Goal: Check status: Check status

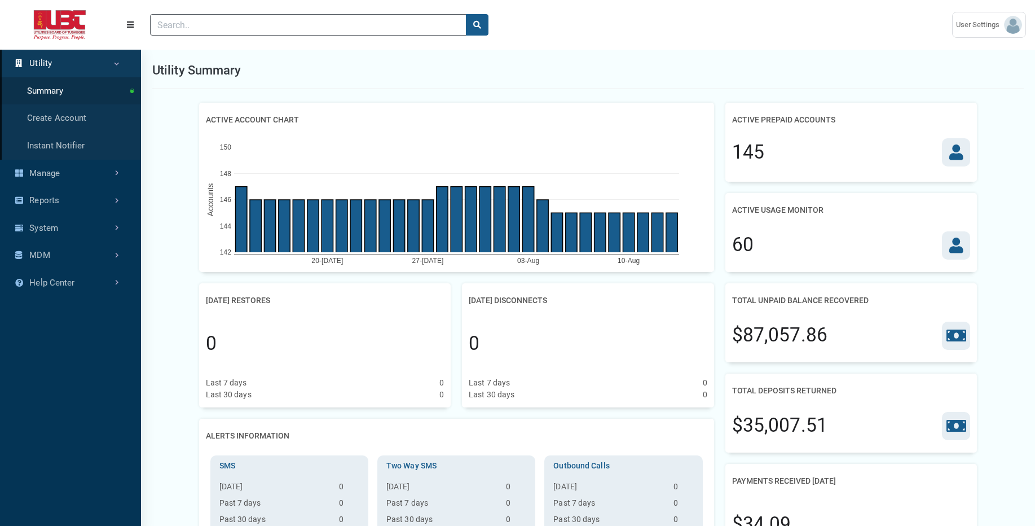
scroll to position [5, 1]
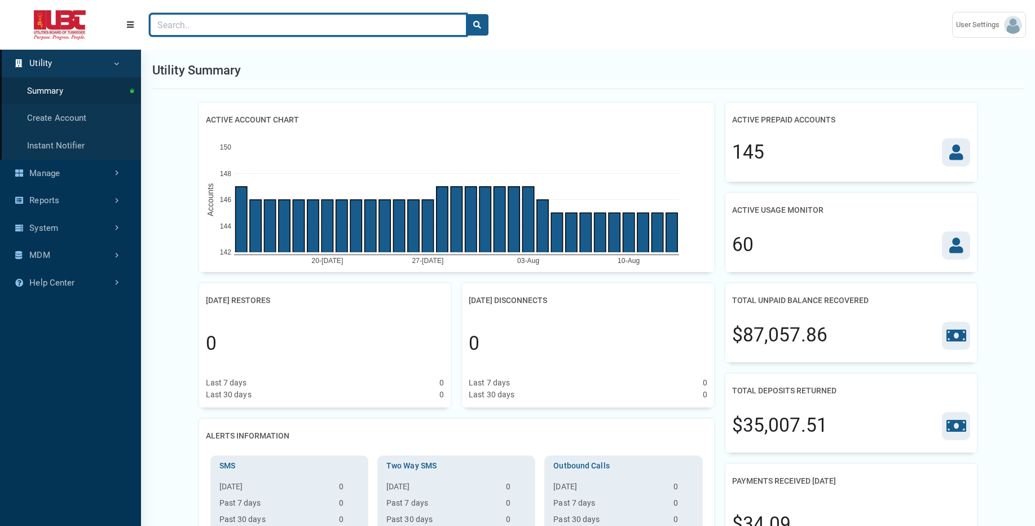
click at [334, 30] on input "Search" at bounding box center [308, 24] width 316 height 21
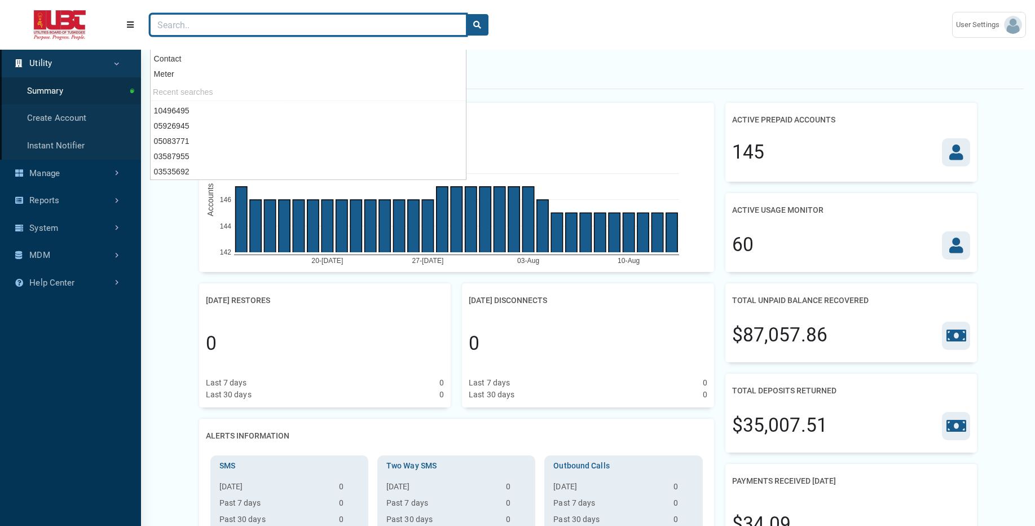
paste input "02491506"
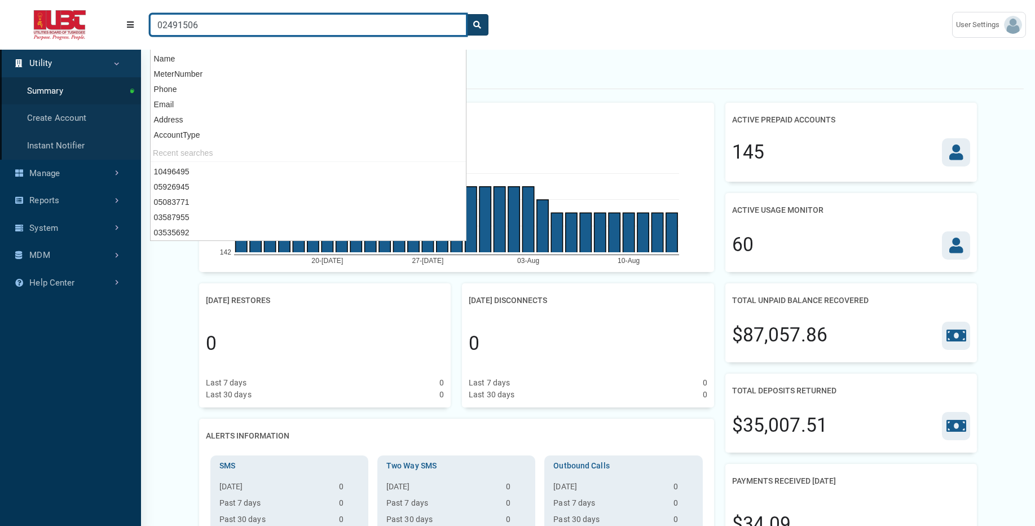
type input "02491506"
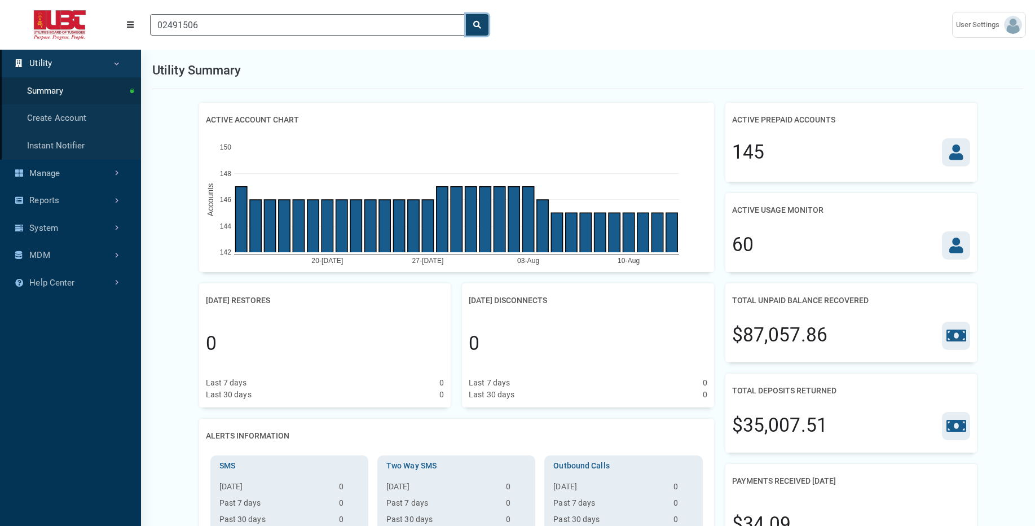
click at [480, 24] on icon "search" at bounding box center [477, 25] width 8 height 8
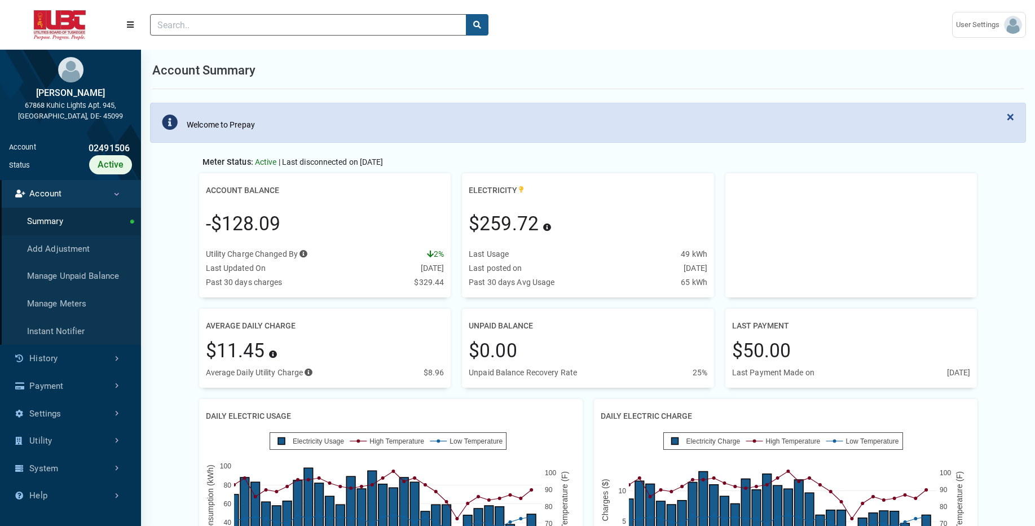
scroll to position [5, 1]
click at [67, 360] on link "History" at bounding box center [70, 359] width 141 height 28
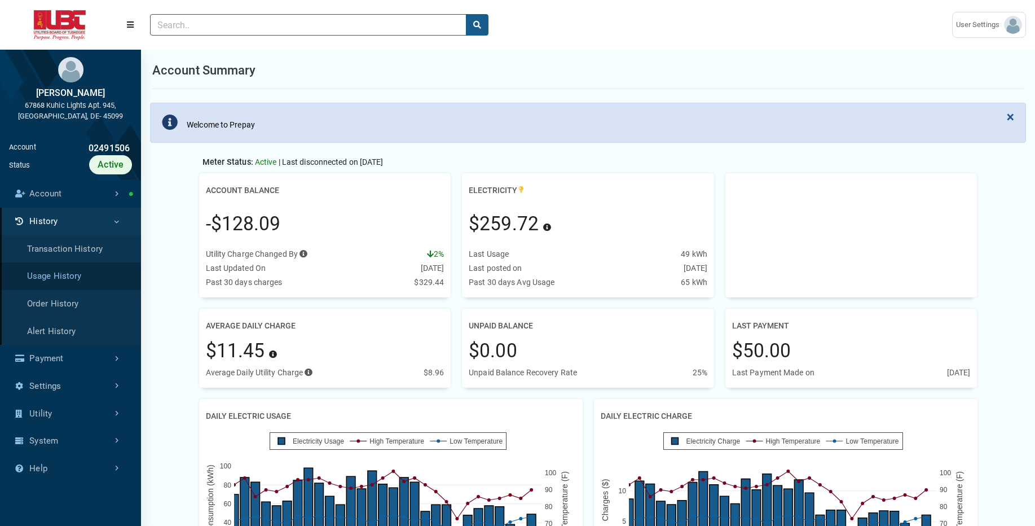
click at [95, 277] on link "Usage History" at bounding box center [70, 276] width 141 height 28
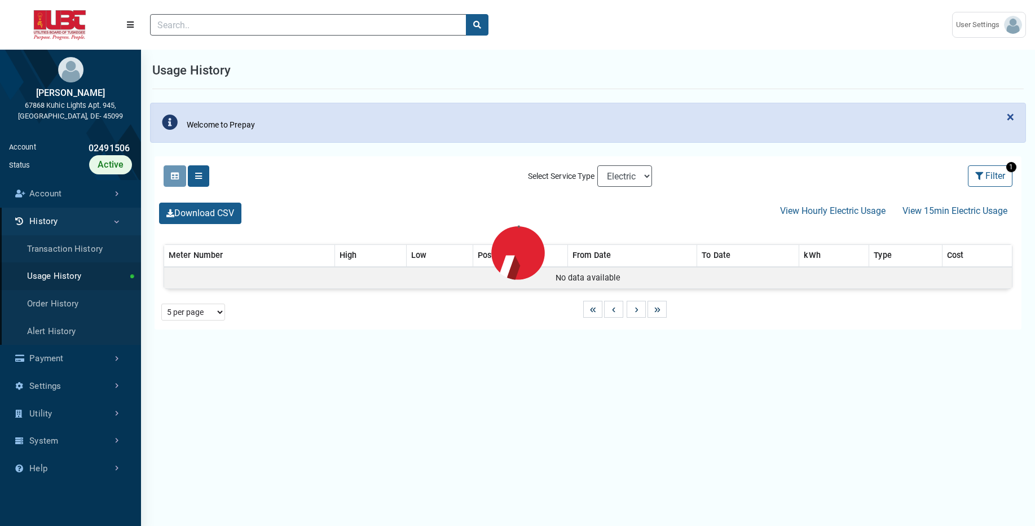
select select "25 per page"
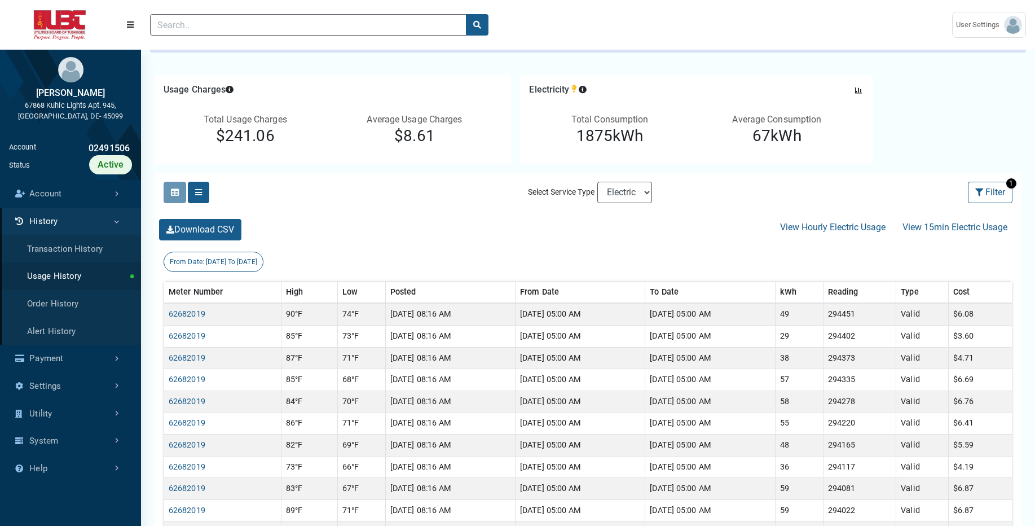
scroll to position [113, 0]
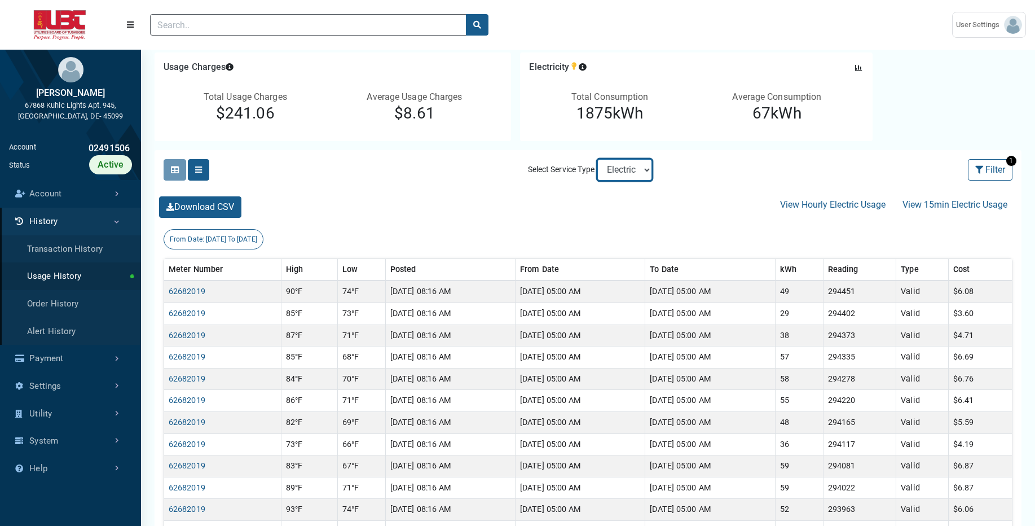
select select "Sewer"
click at [597, 159] on select "Electric Sewer" at bounding box center [624, 169] width 55 height 21
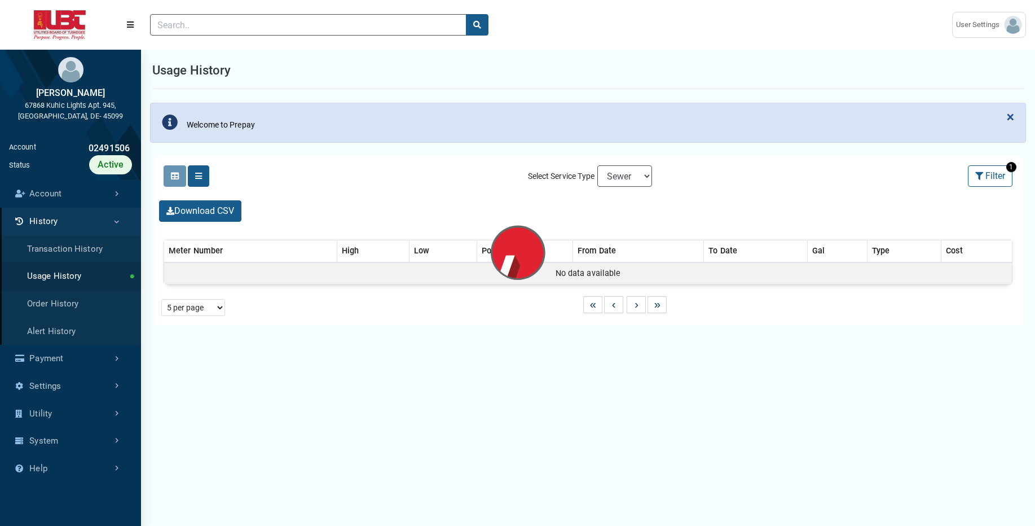
select select "25 per page"
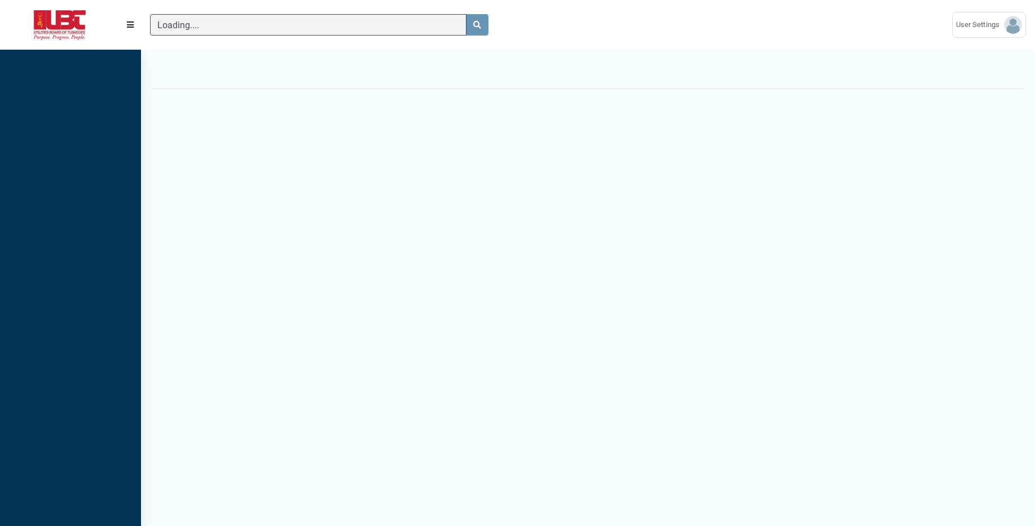
scroll to position [5, 1]
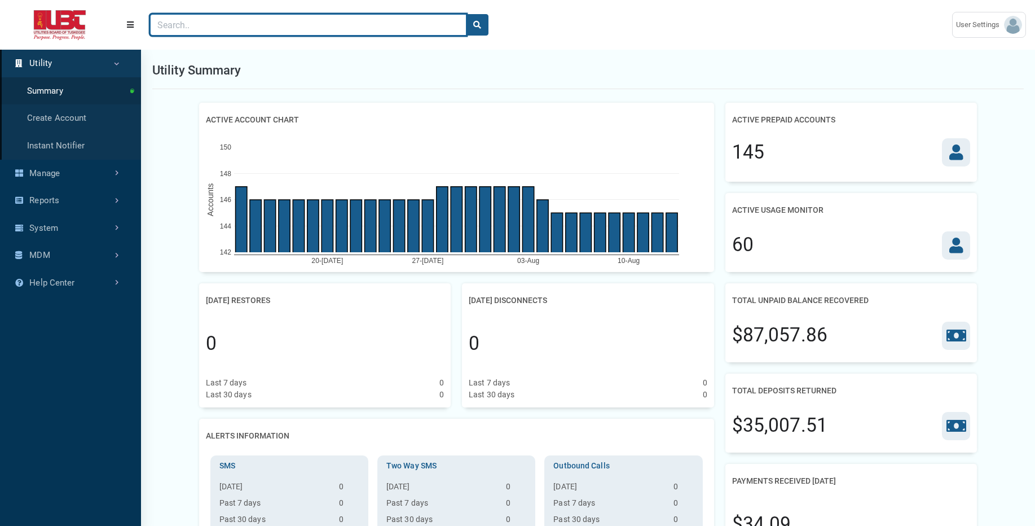
click at [418, 28] on input "Search" at bounding box center [308, 24] width 316 height 21
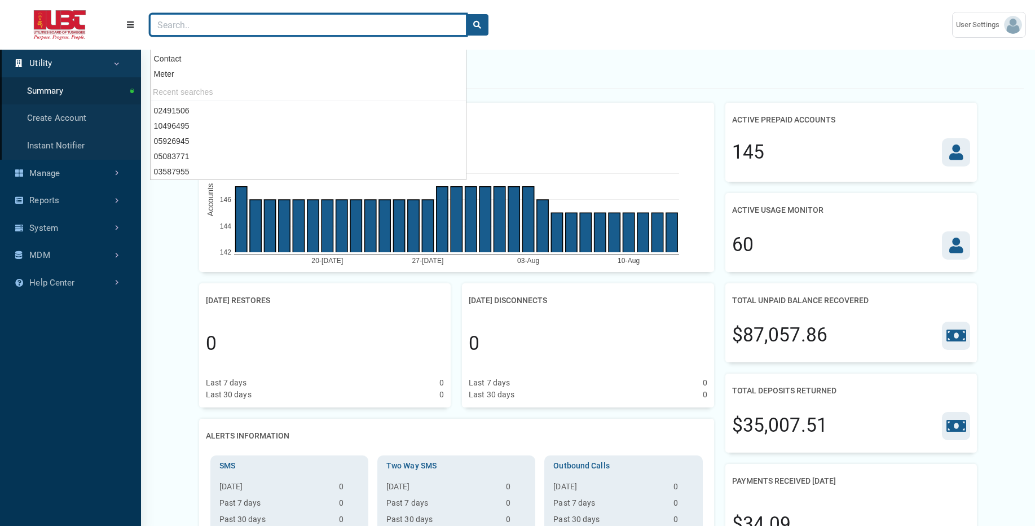
paste input "03535692"
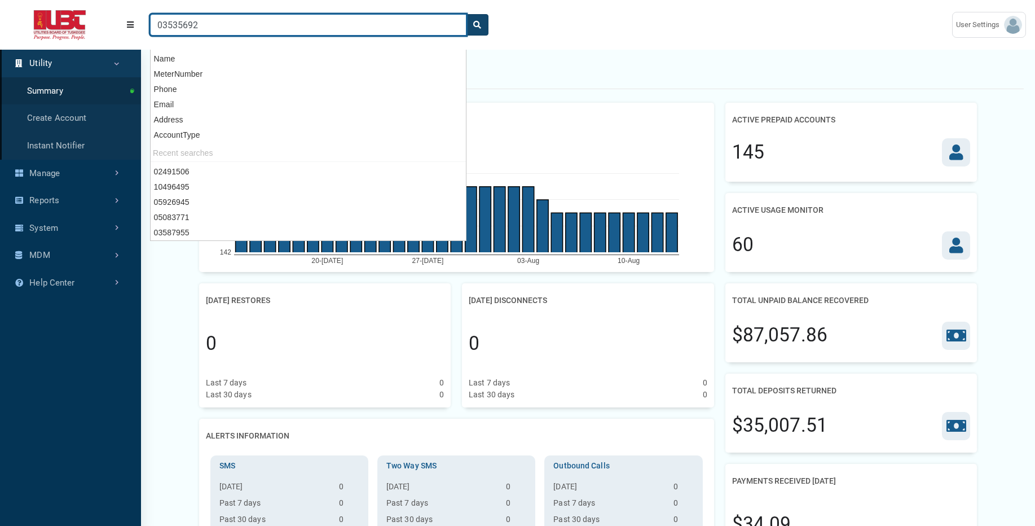
type input "03535692"
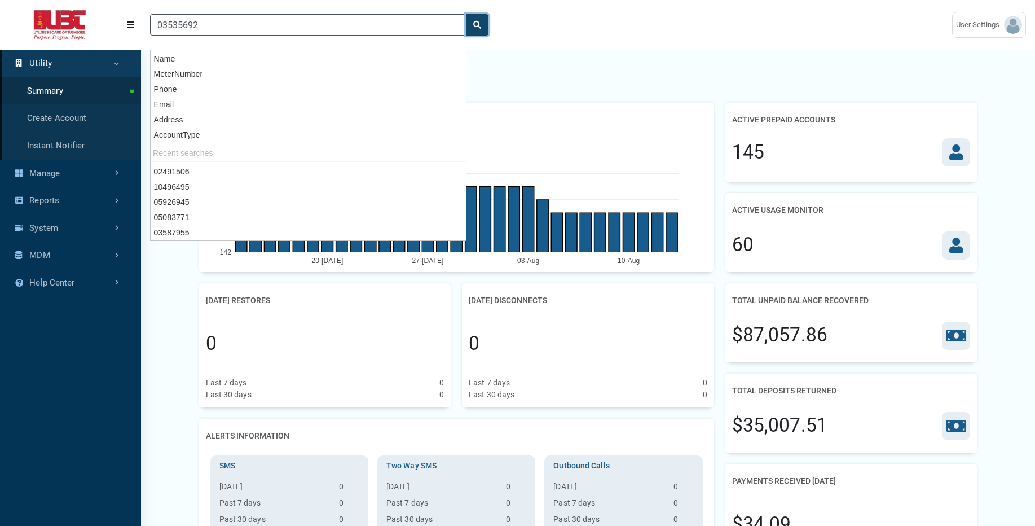
click at [479, 30] on button "search" at bounding box center [477, 24] width 23 height 21
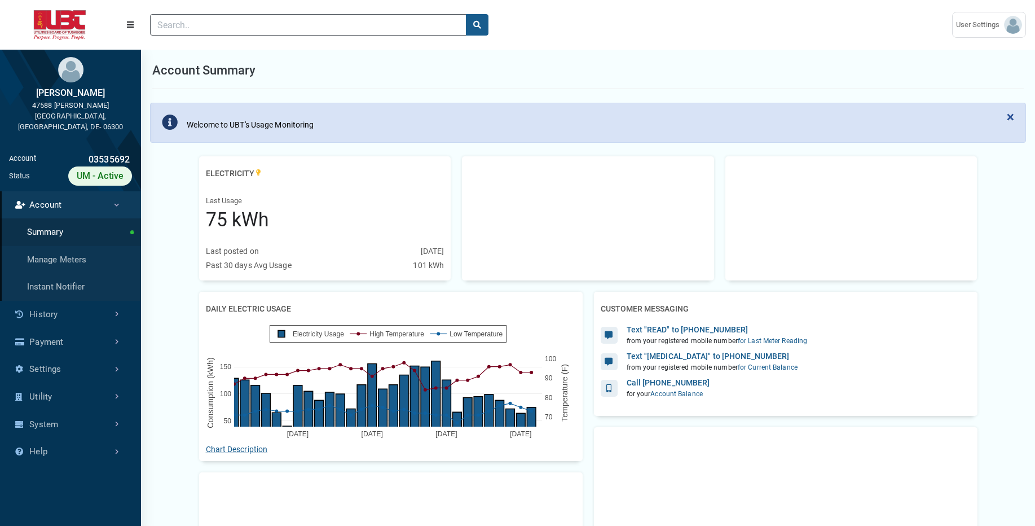
scroll to position [354, 141]
click at [69, 360] on link "Settings" at bounding box center [70, 369] width 141 height 28
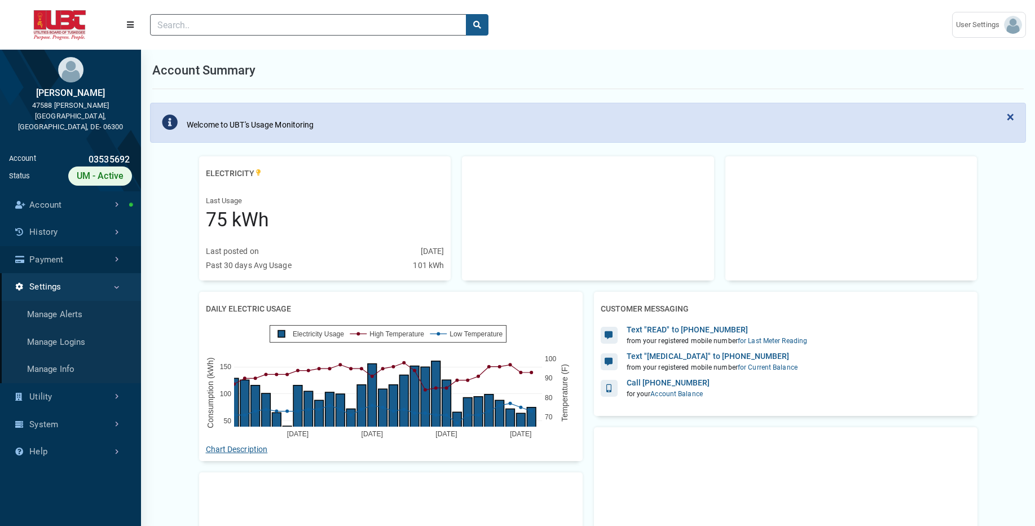
click at [89, 255] on link "Payment" at bounding box center [70, 260] width 141 height 28
click at [94, 226] on link "History" at bounding box center [70, 232] width 141 height 28
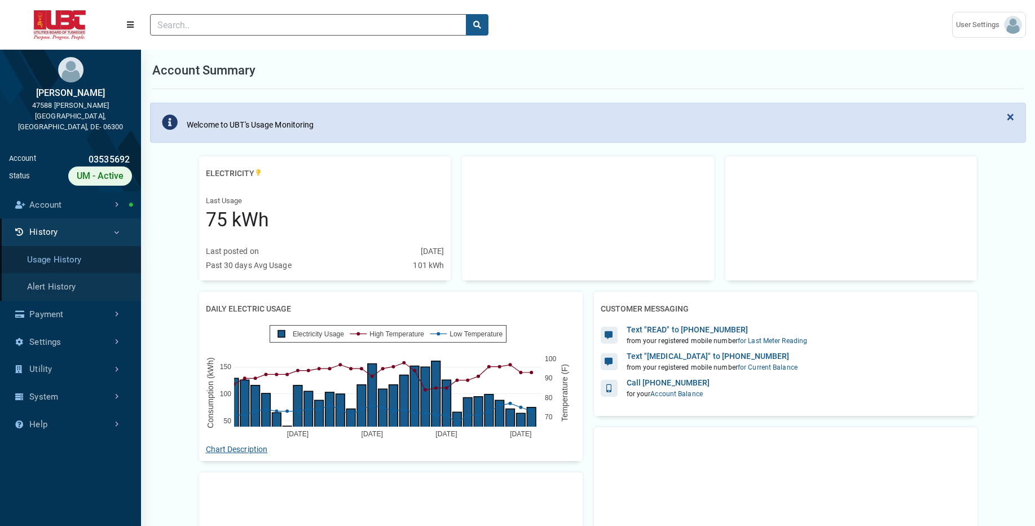
click at [96, 249] on link "Usage History" at bounding box center [70, 260] width 141 height 28
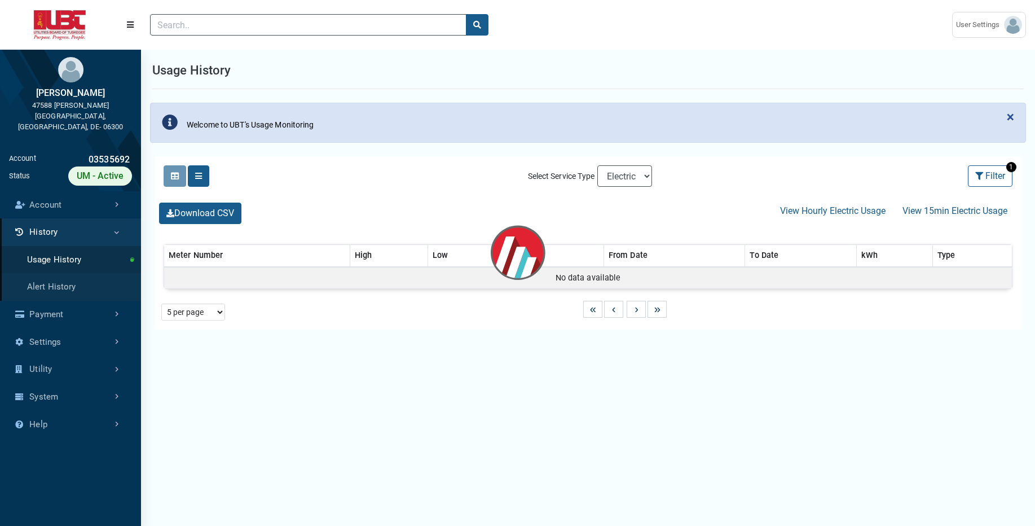
select select "25 per page"
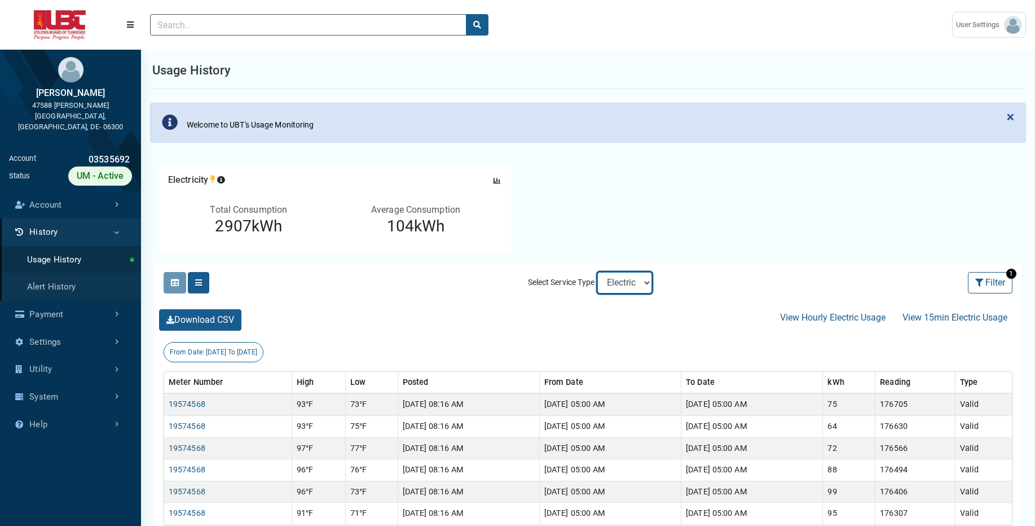
drag, startPoint x: 629, startPoint y: 281, endPoint x: 495, endPoint y: 227, distance: 144.9
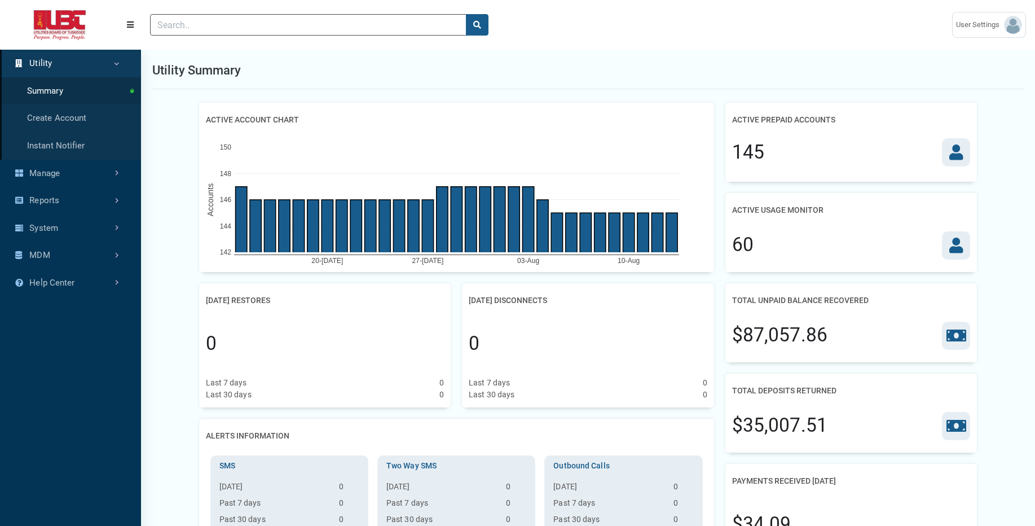
scroll to position [5, 1]
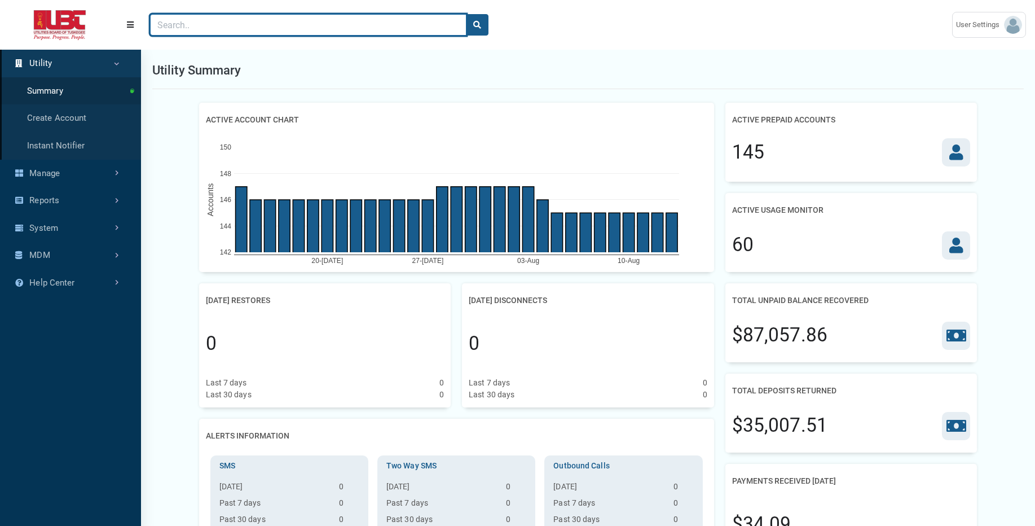
click at [435, 20] on input "Search" at bounding box center [308, 24] width 316 height 21
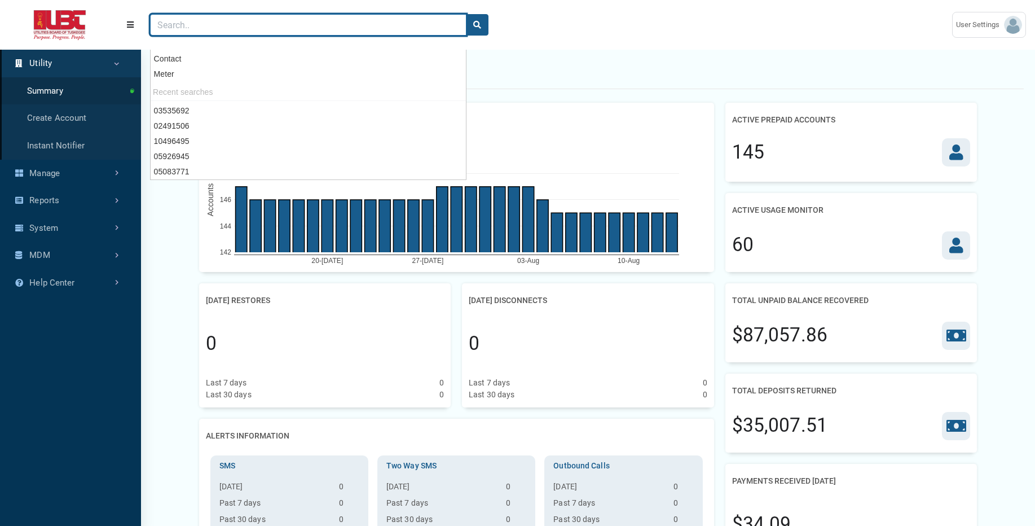
paste input "03587955"
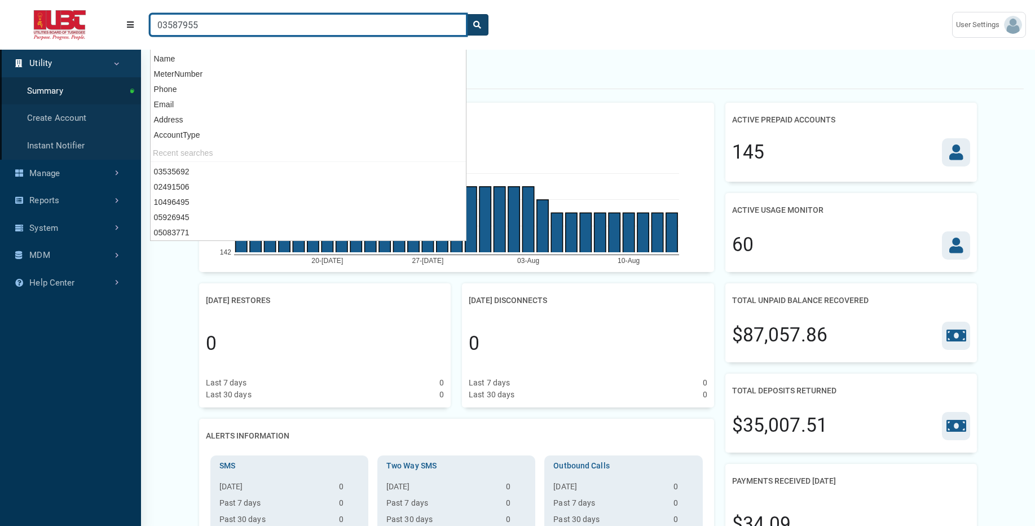
type input "03587955"
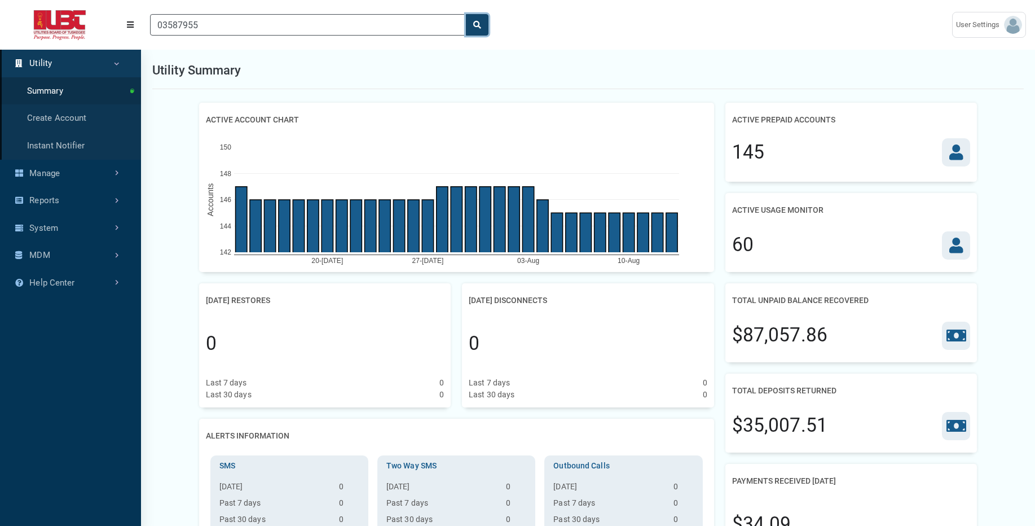
click at [478, 22] on icon "search" at bounding box center [477, 25] width 8 height 8
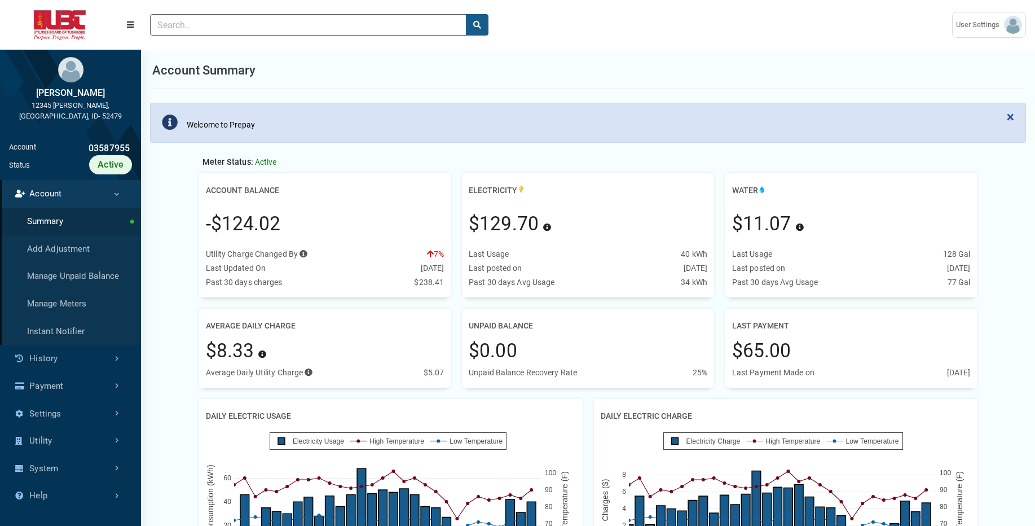
scroll to position [85, 238]
click at [68, 350] on link "History" at bounding box center [70, 359] width 141 height 28
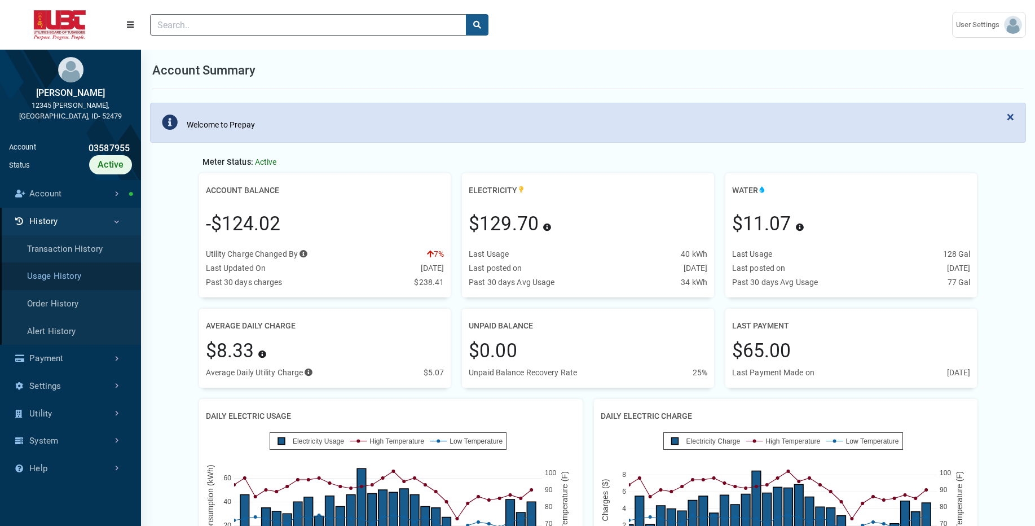
click at [98, 272] on link "Usage History" at bounding box center [70, 276] width 141 height 28
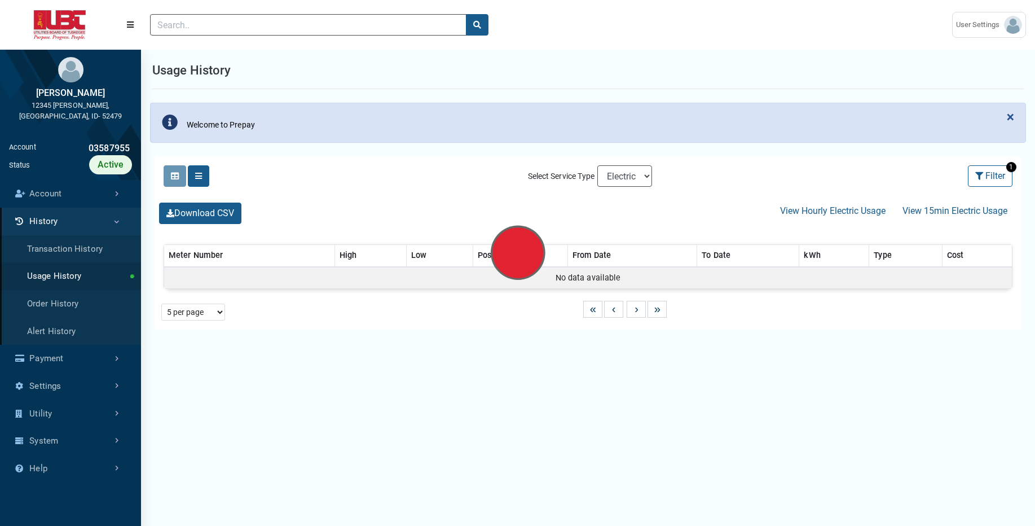
select select "25 per page"
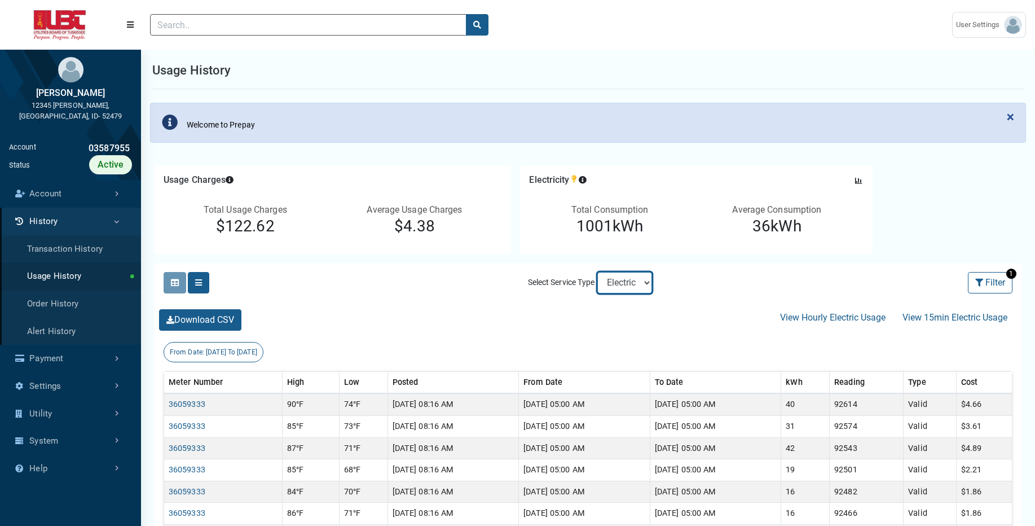
select select "Sewer"
click at [597, 272] on select "Electric Sewer Water" at bounding box center [624, 282] width 55 height 21
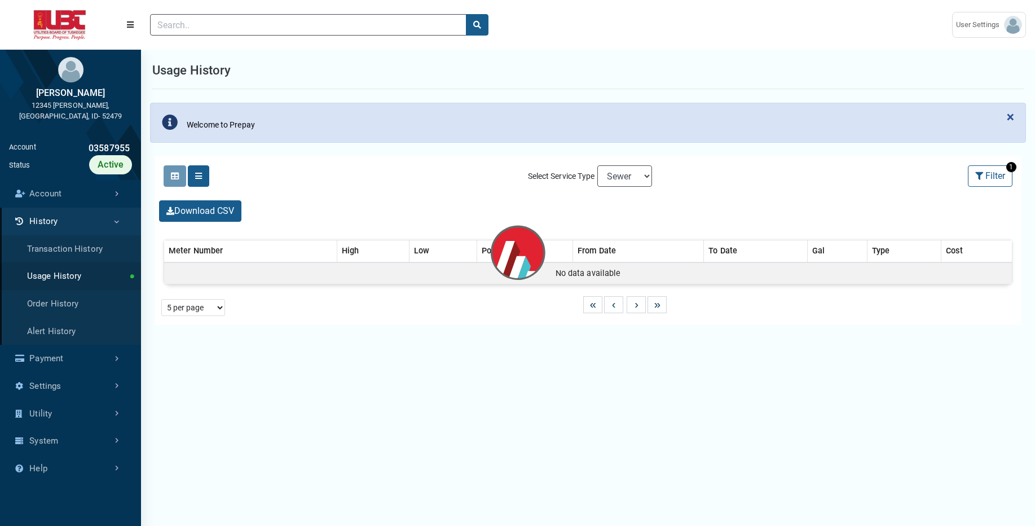
select select "25 per page"
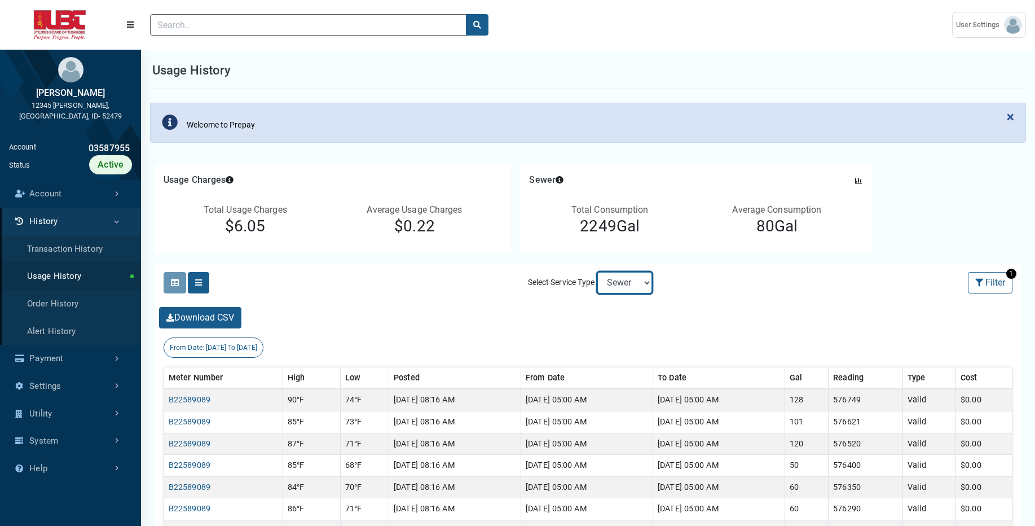
select select "Water"
click at [597, 272] on select "Electric Sewer Water" at bounding box center [624, 282] width 55 height 21
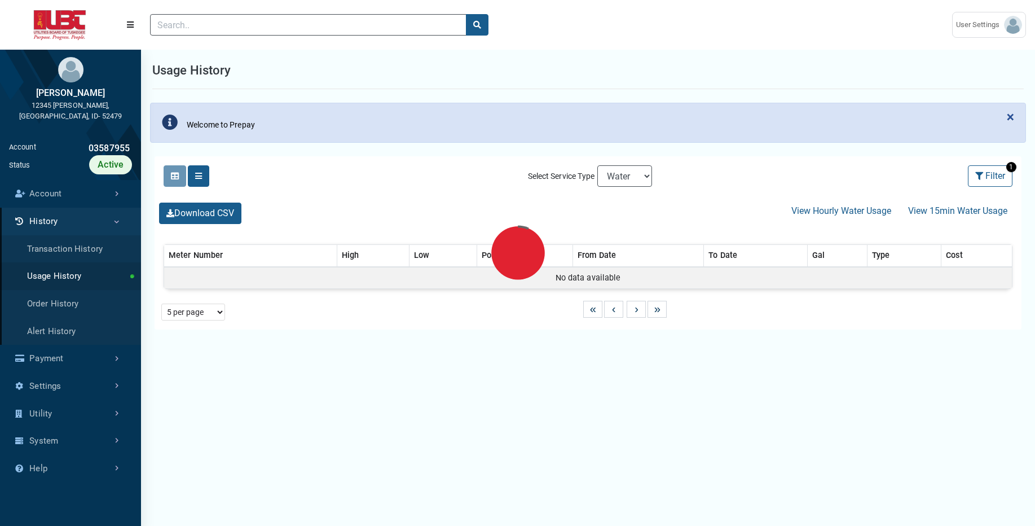
select select "25 per page"
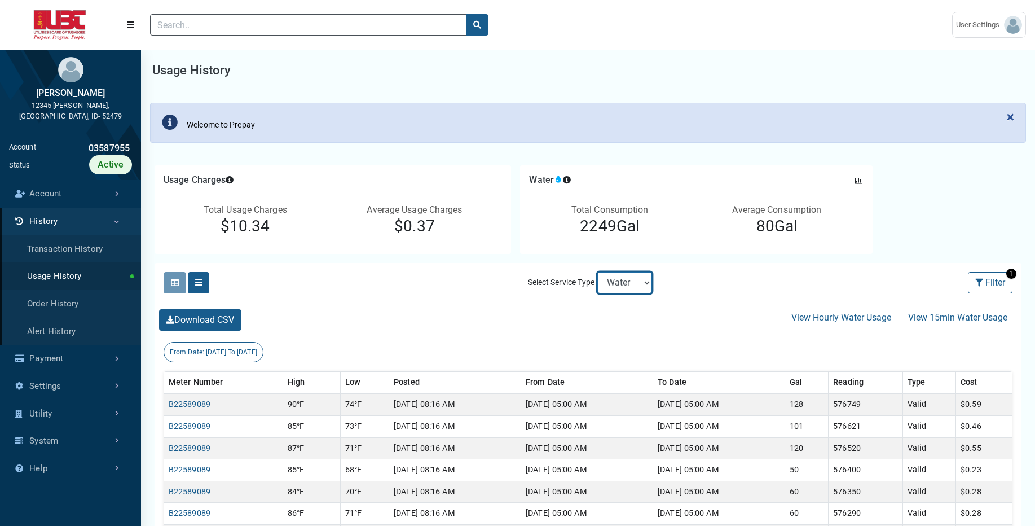
select select "Electric"
click at [597, 272] on select "Electric Sewer Water" at bounding box center [624, 282] width 55 height 21
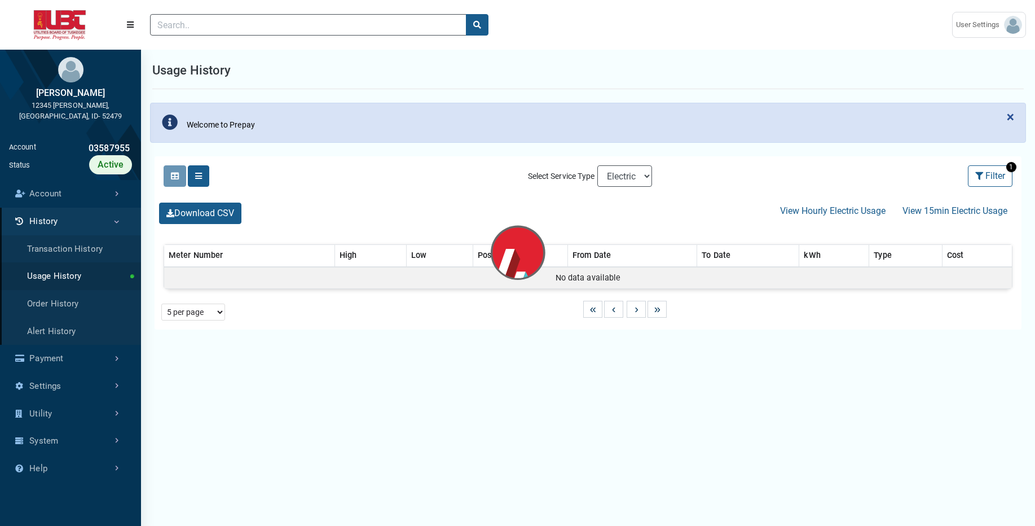
select select "25 per page"
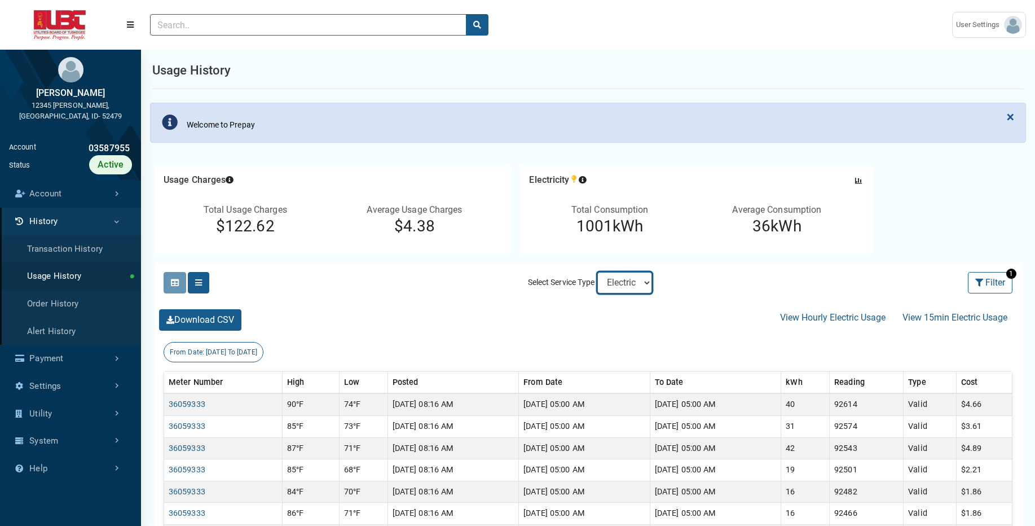
select select "Sewer"
click at [597, 272] on select "Electric Sewer Water" at bounding box center [624, 282] width 55 height 21
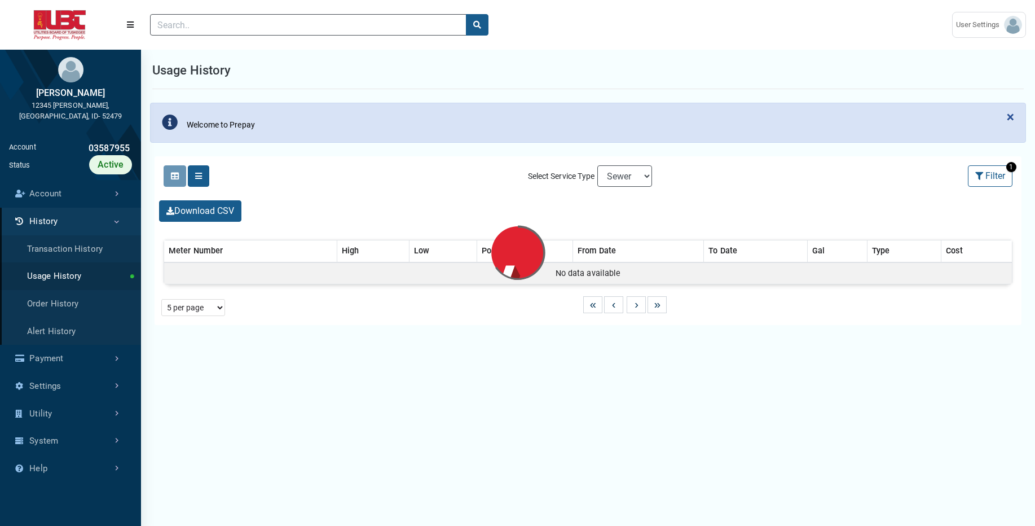
select select "25 per page"
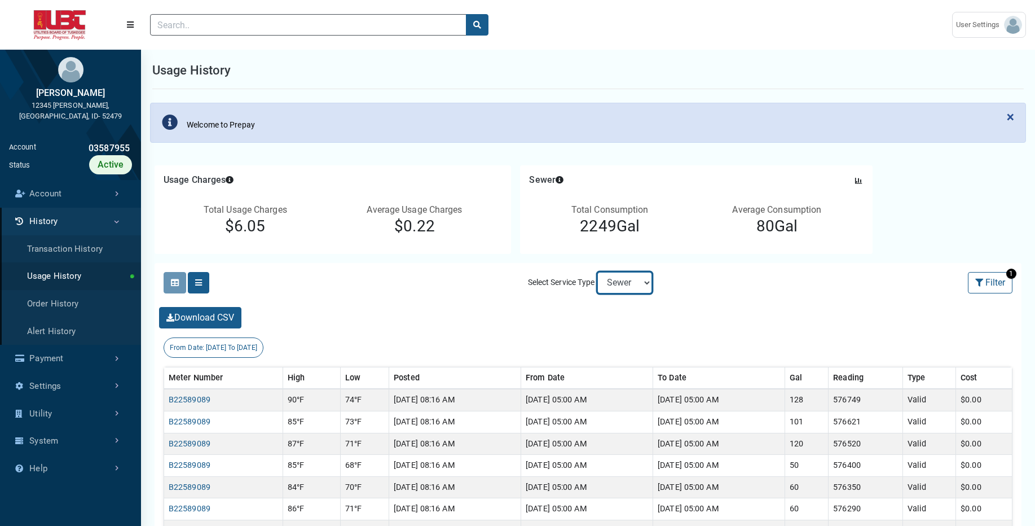
select select "Water"
click at [597, 272] on select "Electric Sewer Water" at bounding box center [624, 282] width 55 height 21
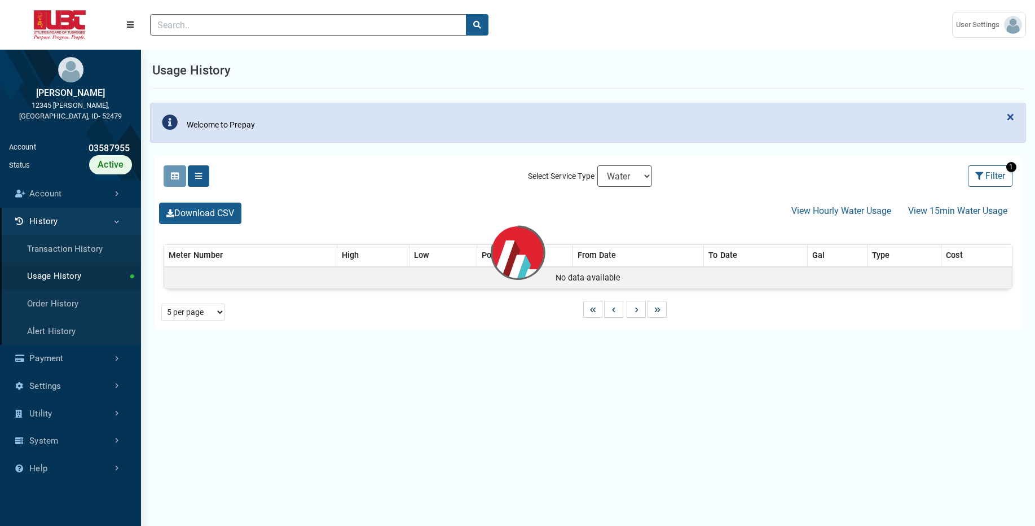
select select "25 per page"
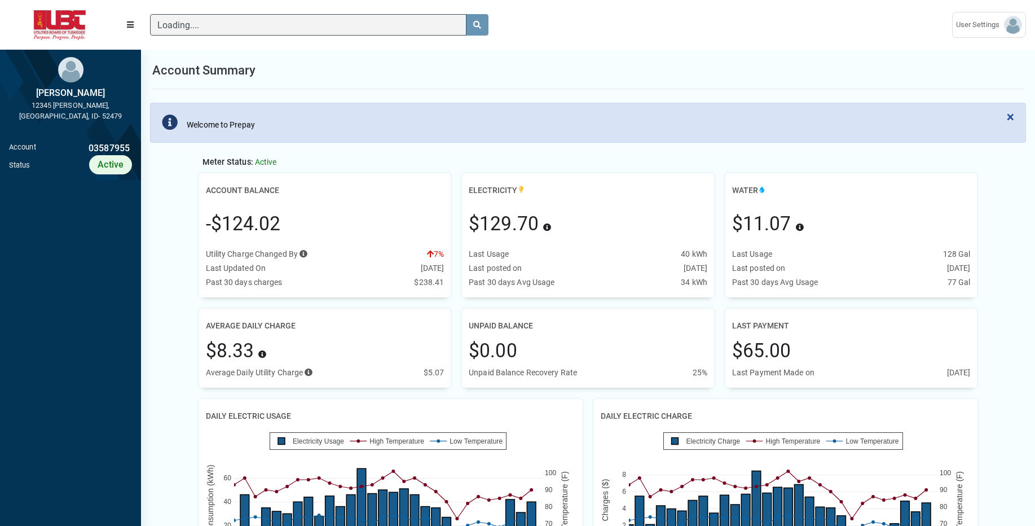
scroll to position [5, 1]
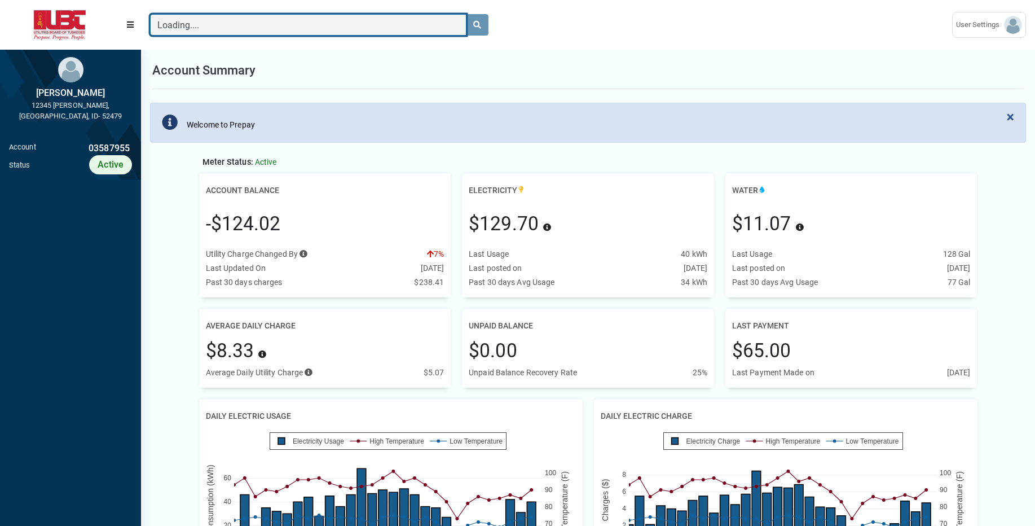
click at [382, 25] on input "Loading...." at bounding box center [308, 24] width 316 height 21
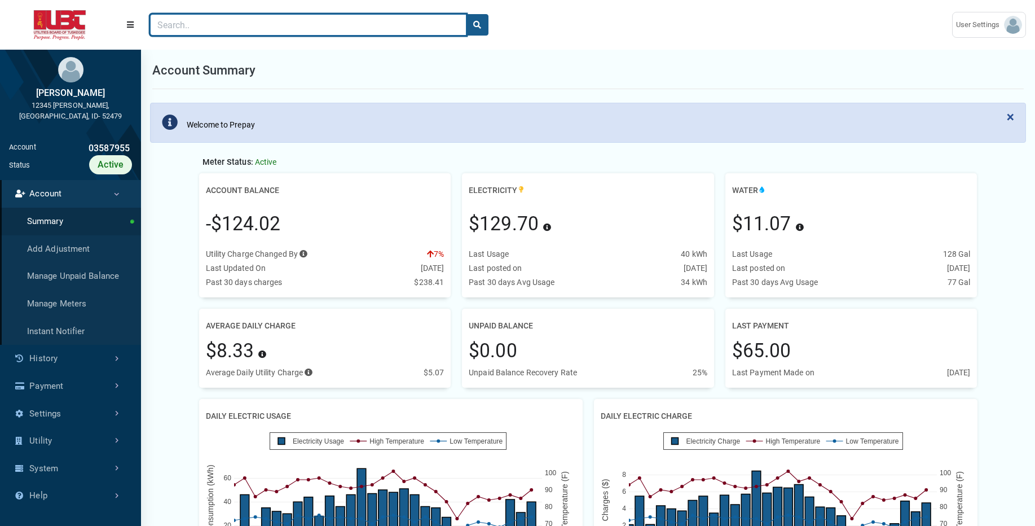
paste input "05083771"
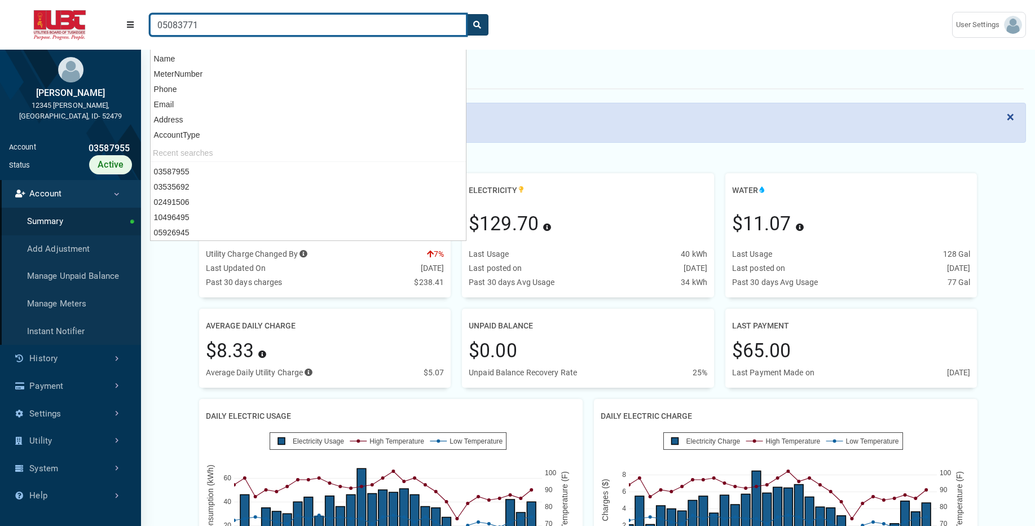
type input "05083771"
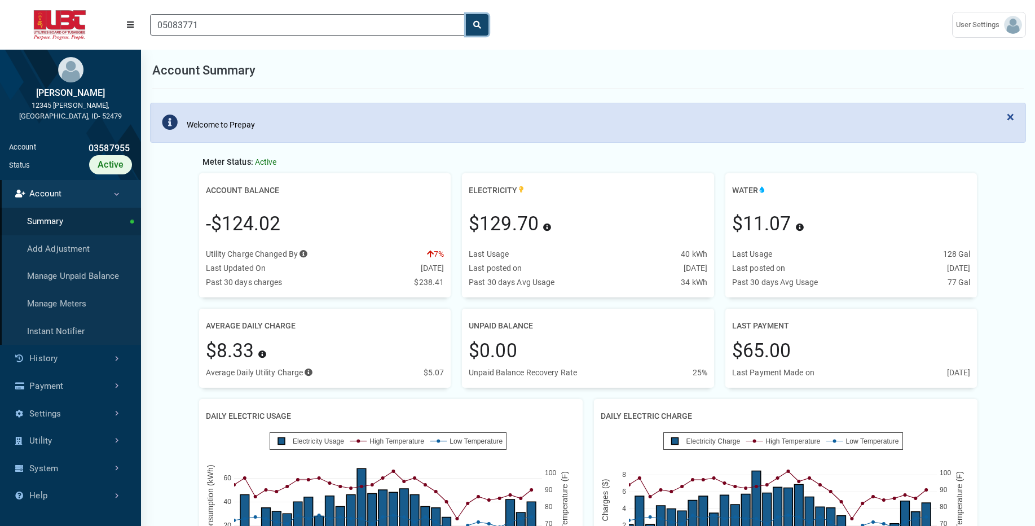
click at [475, 27] on icon "search" at bounding box center [477, 25] width 8 height 8
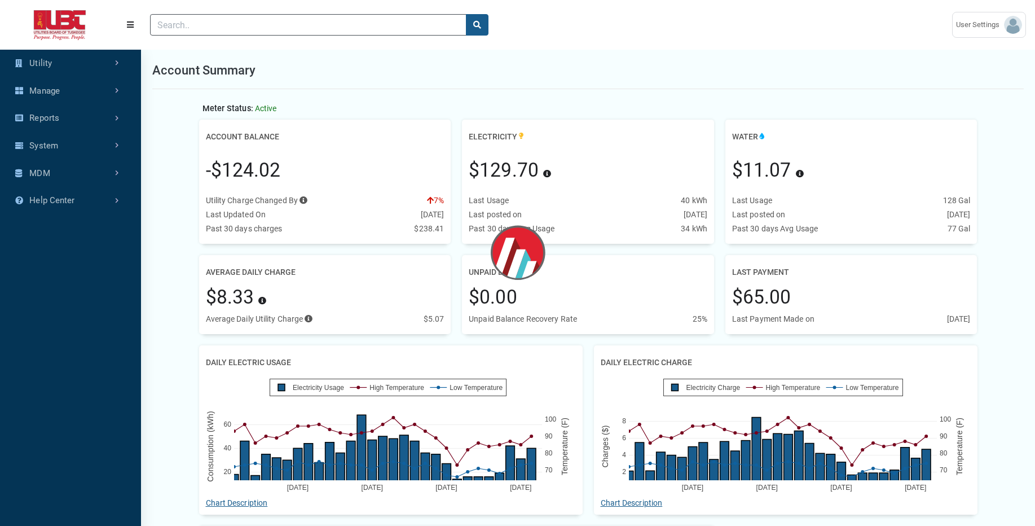
scroll to position [485, 141]
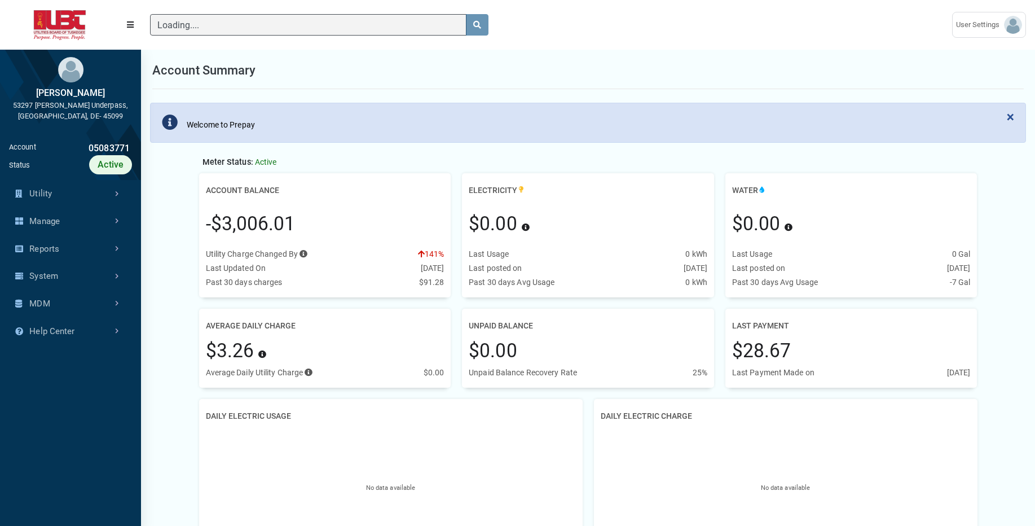
scroll to position [354, 141]
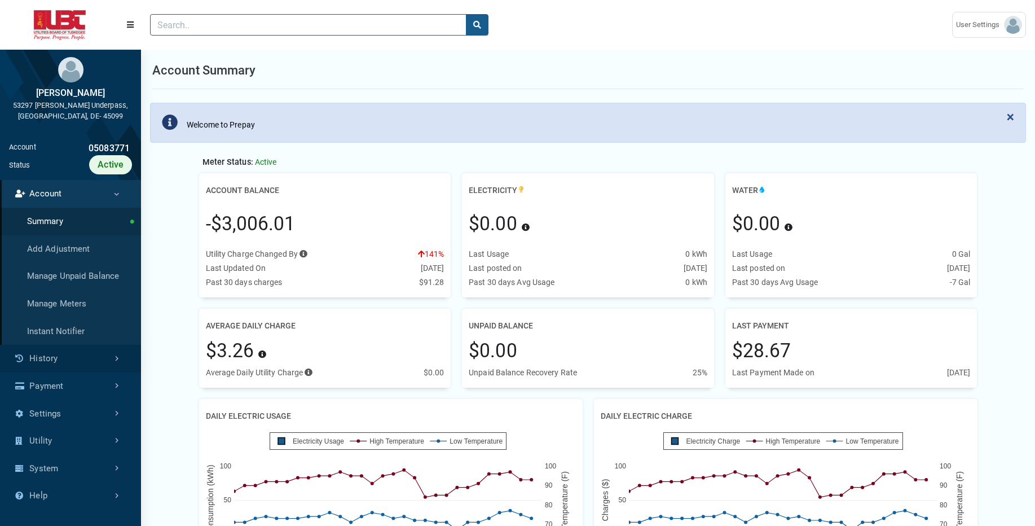
click at [63, 352] on link "History" at bounding box center [70, 359] width 141 height 28
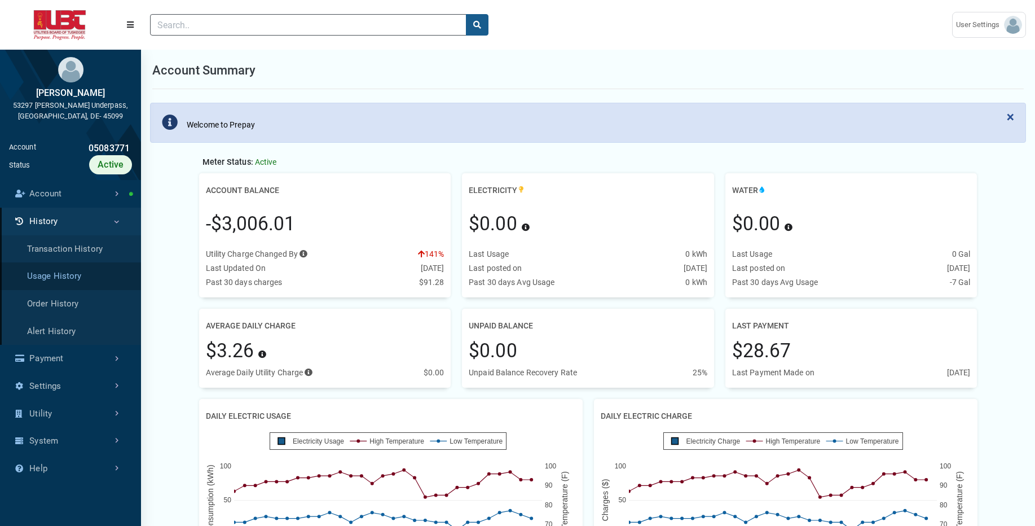
click at [89, 268] on link "Usage History" at bounding box center [70, 276] width 141 height 28
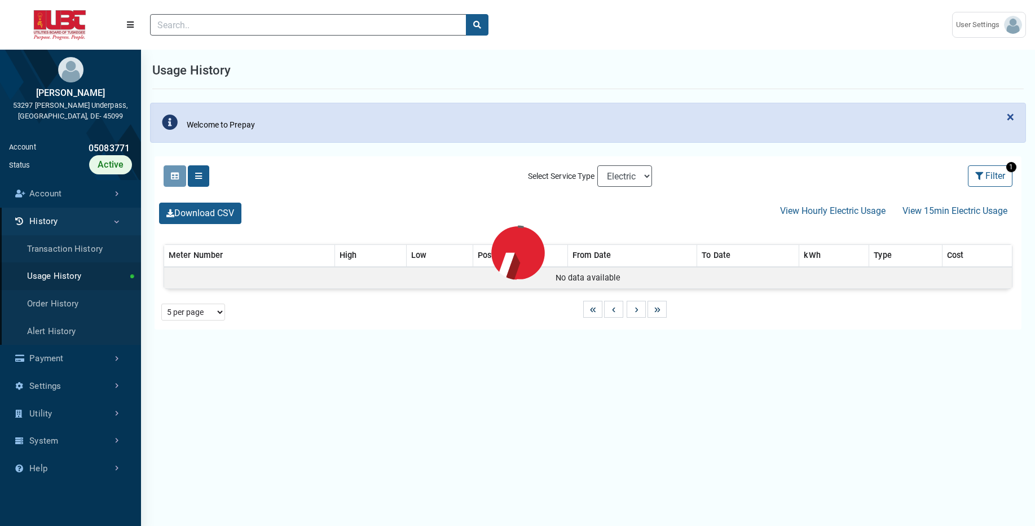
select select "25 per page"
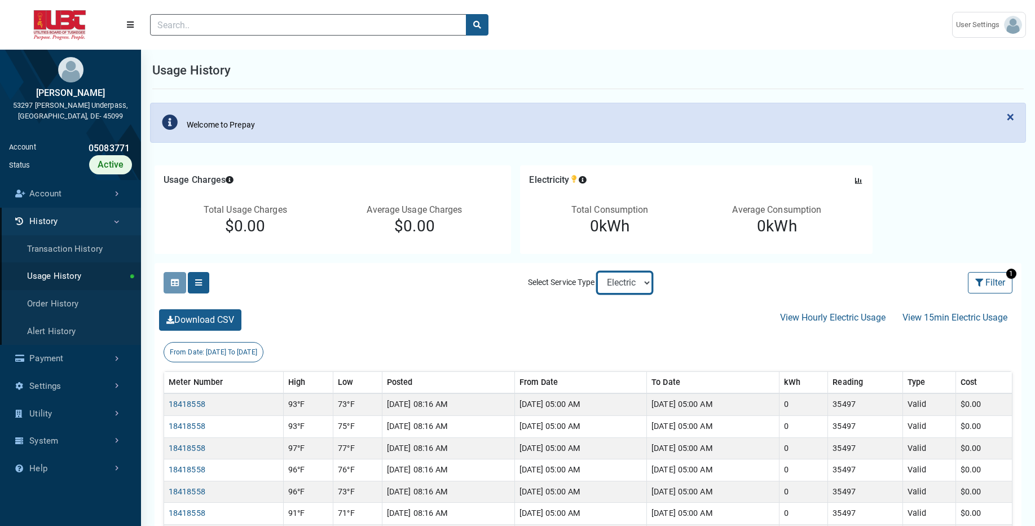
select select "Sewer"
click at [597, 272] on select "Electric Sewer Water" at bounding box center [624, 282] width 55 height 21
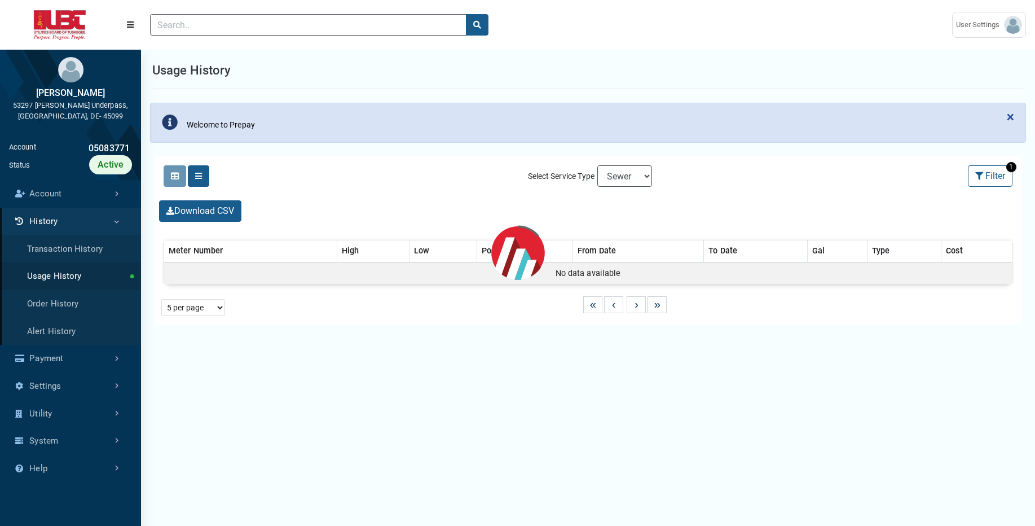
select select "25 per page"
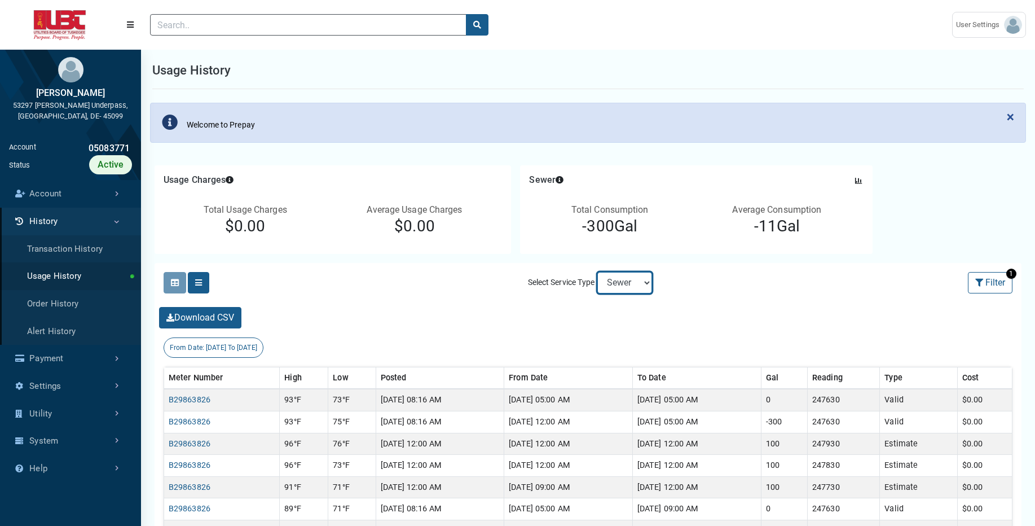
select select "Water"
click at [597, 272] on select "Electric Sewer Water" at bounding box center [624, 282] width 55 height 21
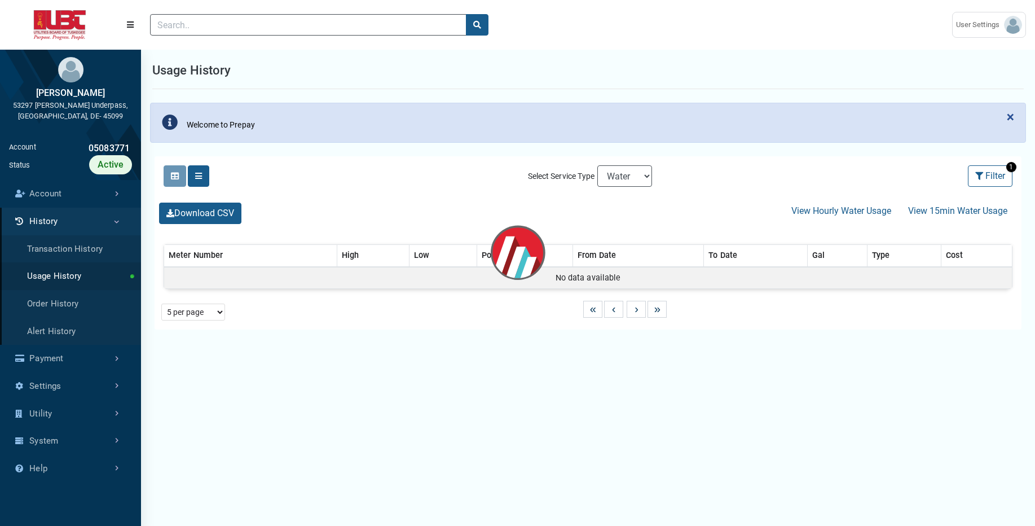
select select "25 per page"
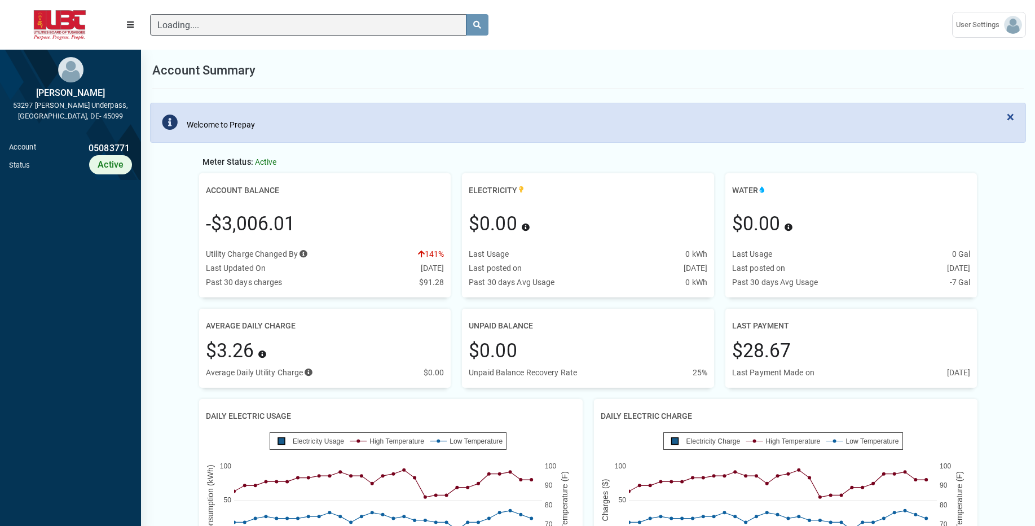
scroll to position [5, 1]
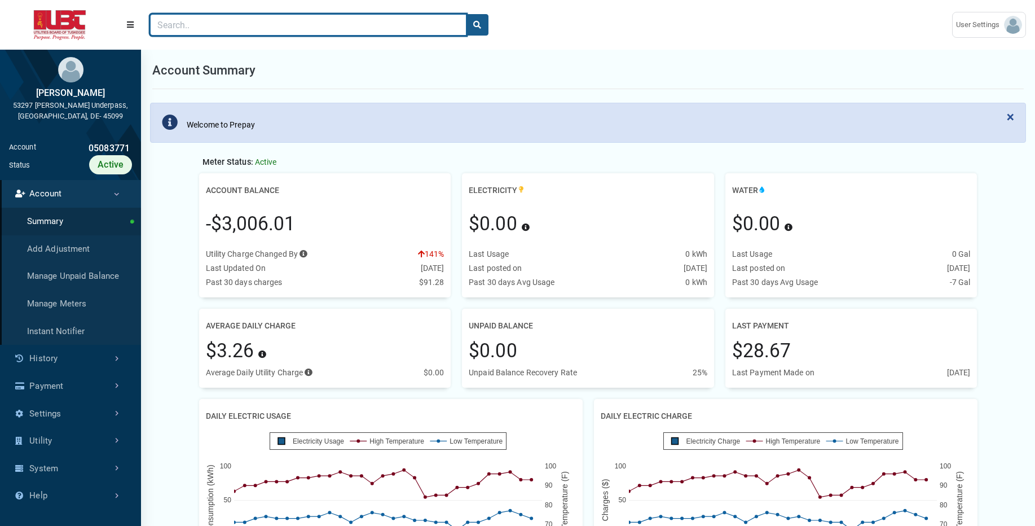
click at [286, 25] on input "Search" at bounding box center [308, 24] width 316 height 21
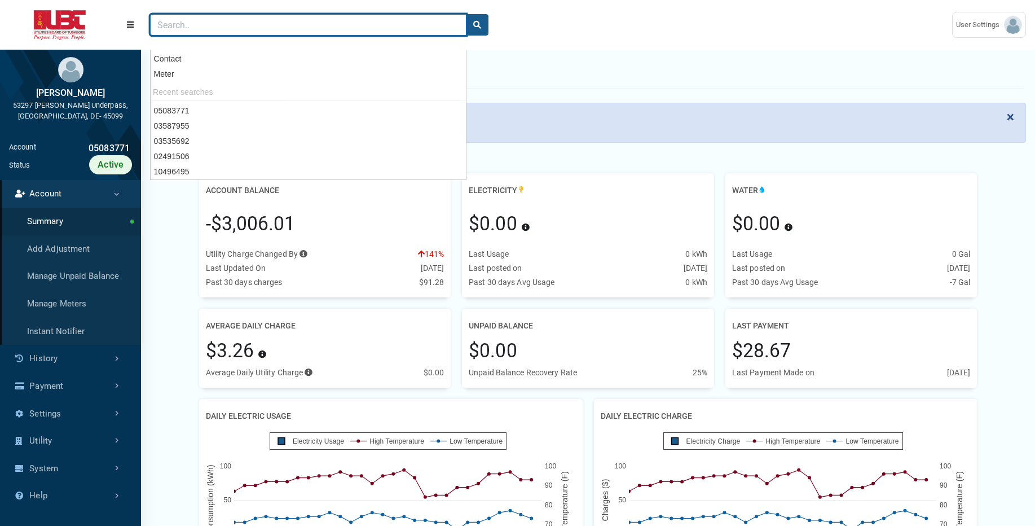
paste input "05926945"
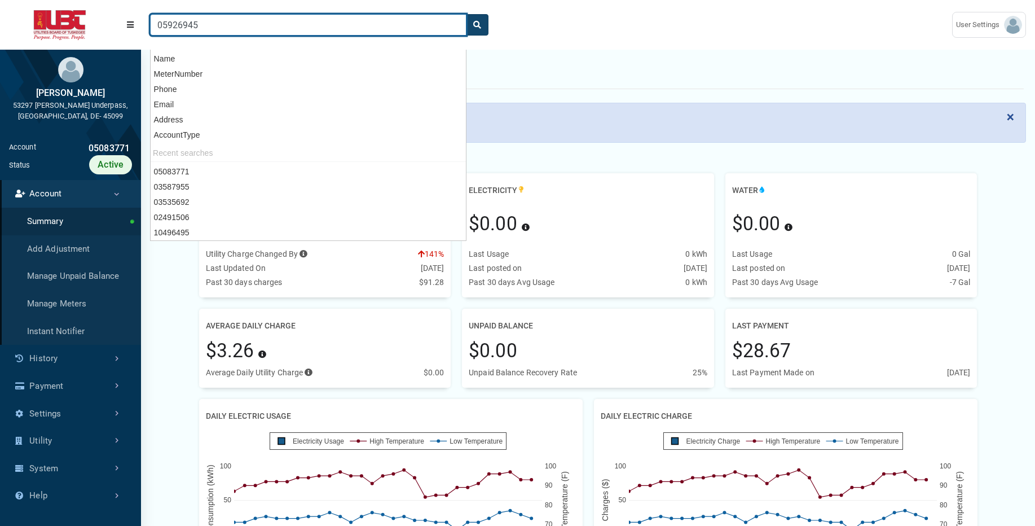
type input "05926945"
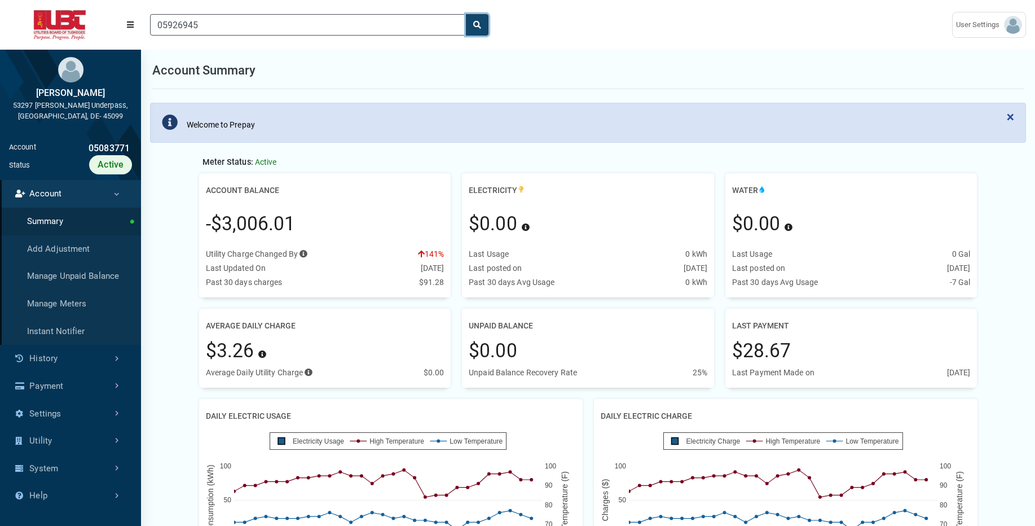
click at [477, 23] on icon "search" at bounding box center [477, 25] width 8 height 8
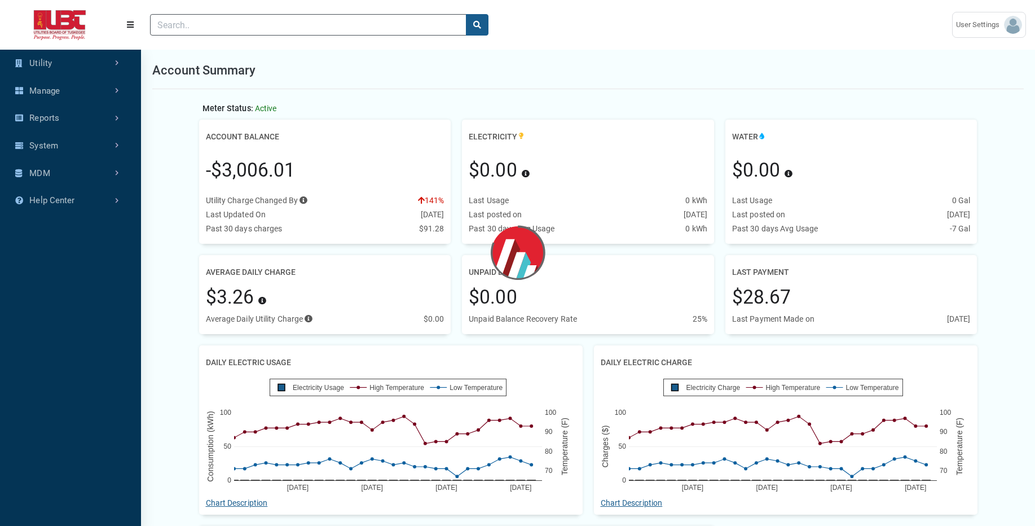
scroll to position [485, 141]
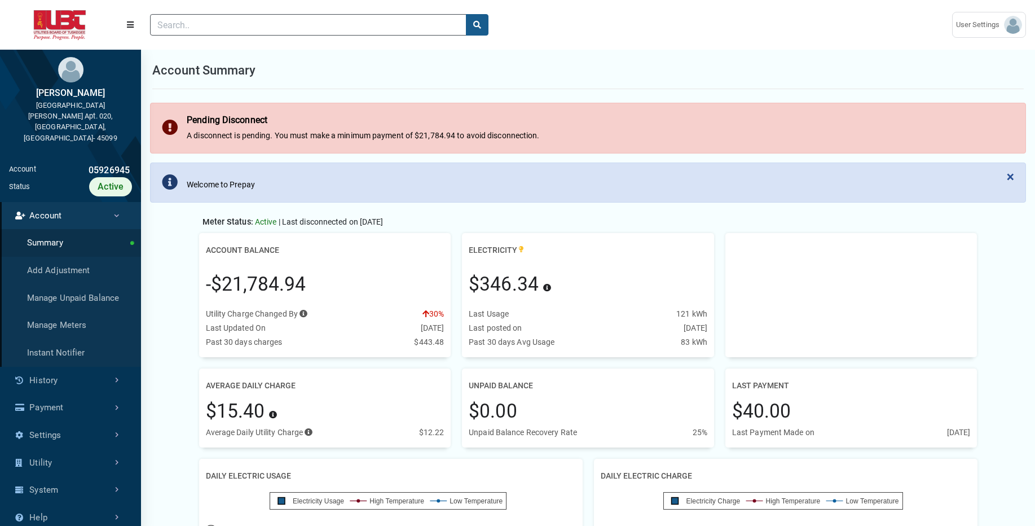
scroll to position [354, 141]
click at [47, 367] on link "History" at bounding box center [70, 381] width 141 height 28
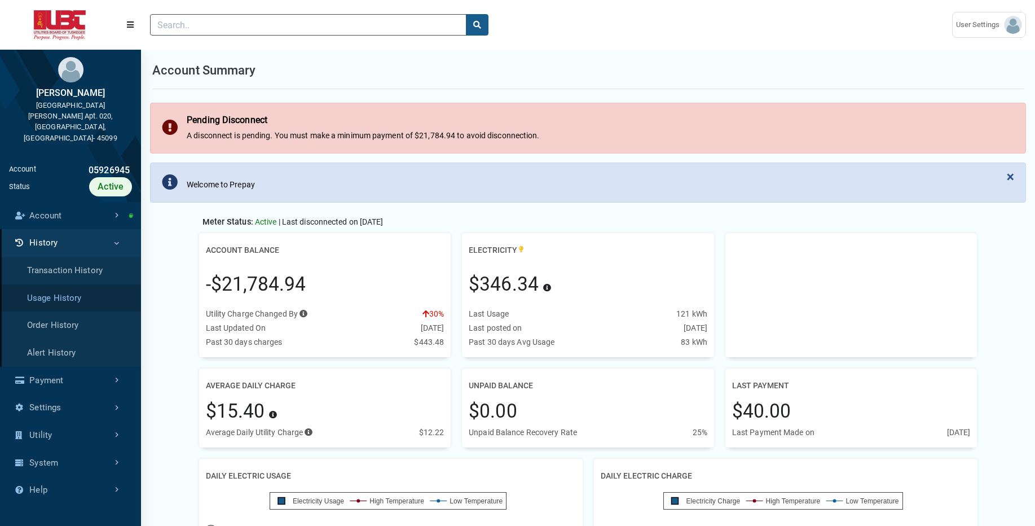
click at [75, 284] on link "Usage History" at bounding box center [70, 298] width 141 height 28
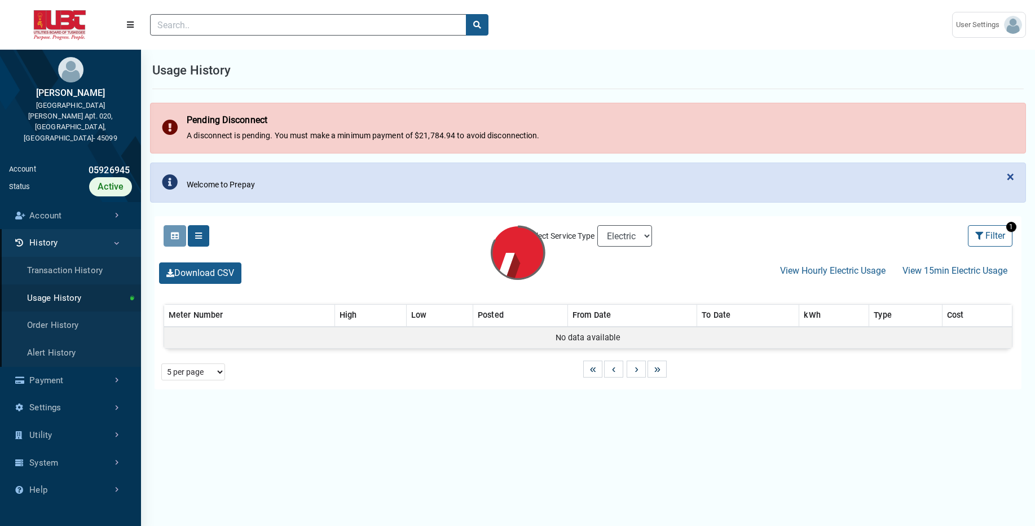
select select "25 per page"
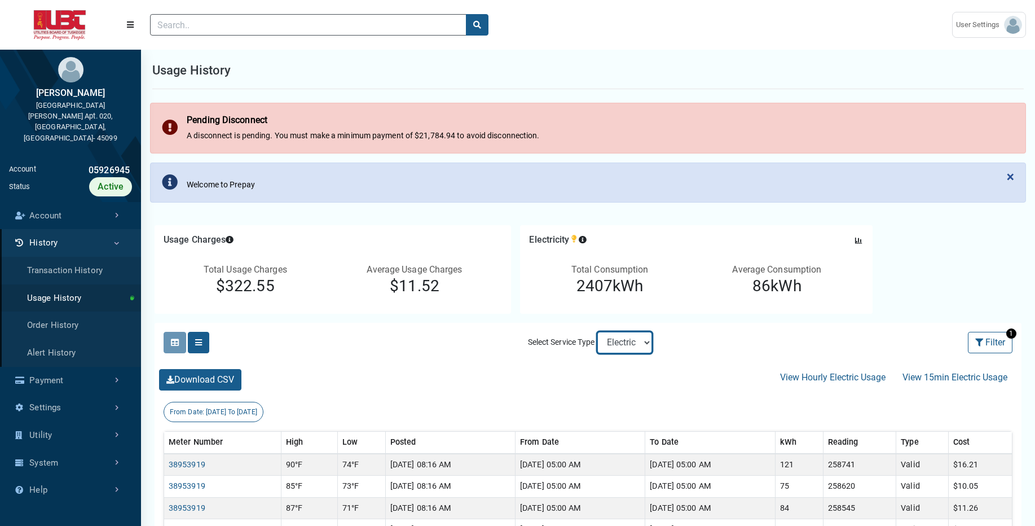
select select "Sewer"
click at [597, 332] on select "Electric Sewer" at bounding box center [624, 342] width 55 height 21
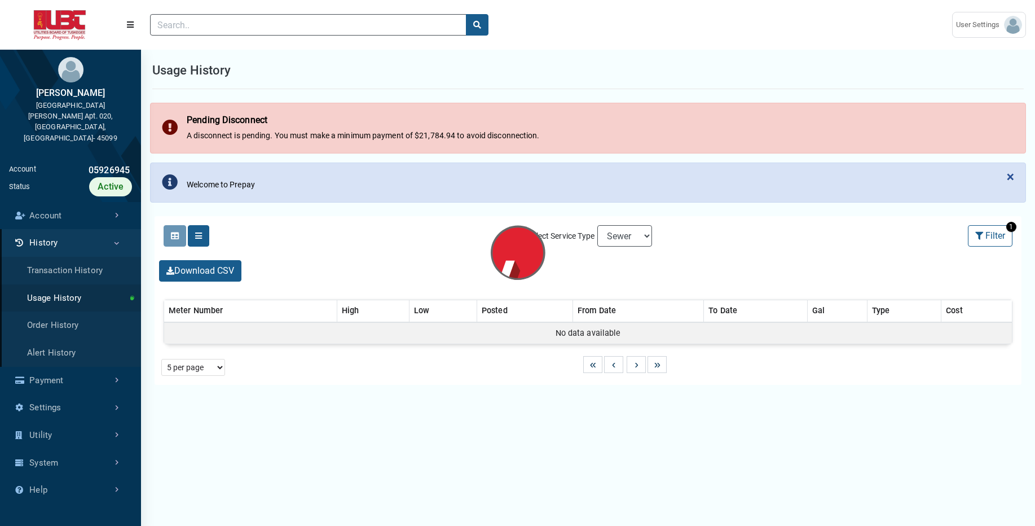
select select "25 per page"
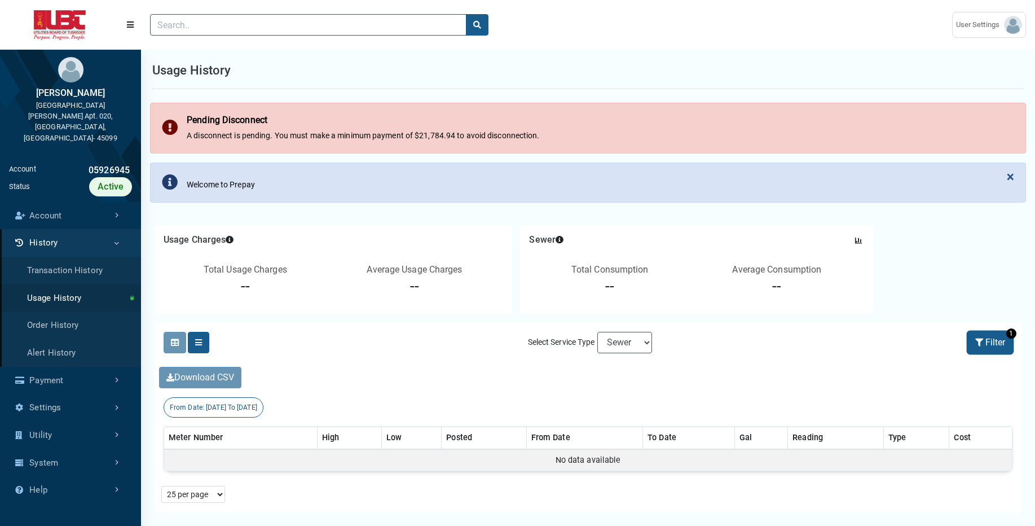
click at [1007, 346] on button "Filter" at bounding box center [990, 342] width 45 height 21
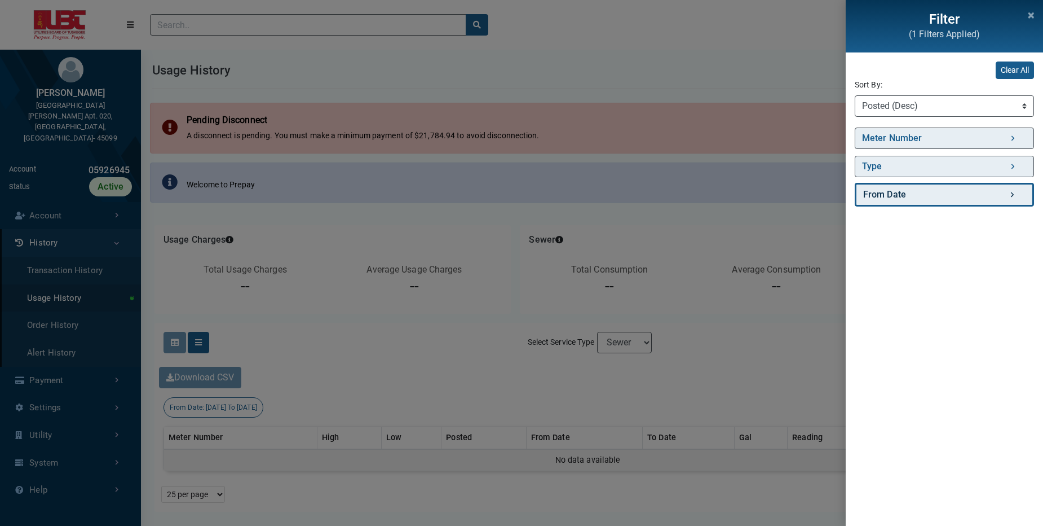
click at [969, 197] on link "From Date" at bounding box center [944, 195] width 179 height 24
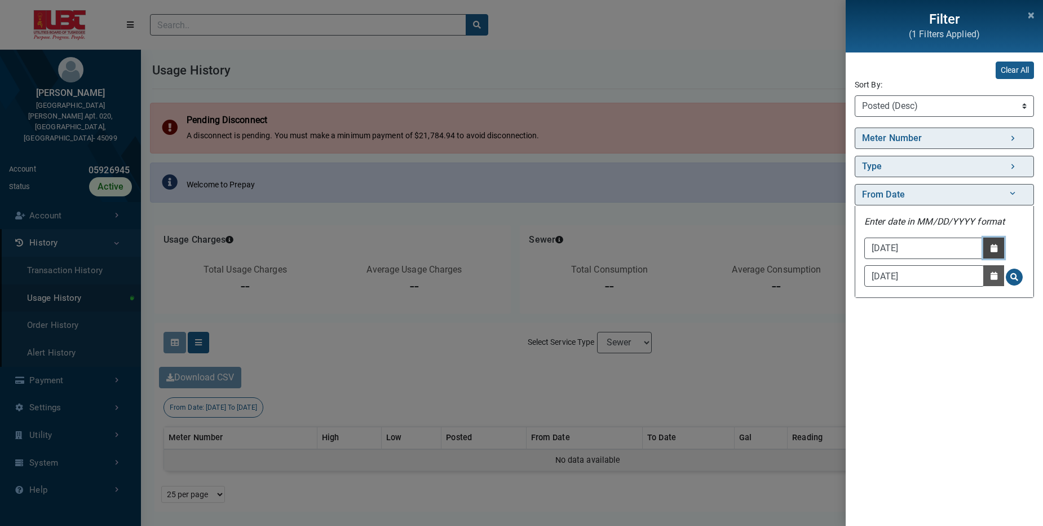
click at [996, 248] on icon "button" at bounding box center [994, 248] width 7 height 8
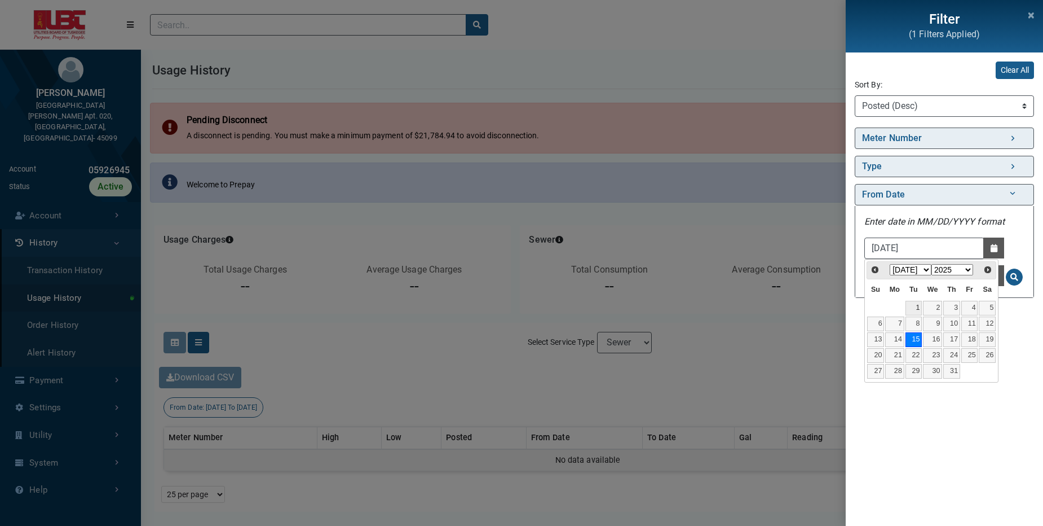
click at [917, 305] on link "1" at bounding box center [914, 308] width 17 height 15
type input "07/01/2025"
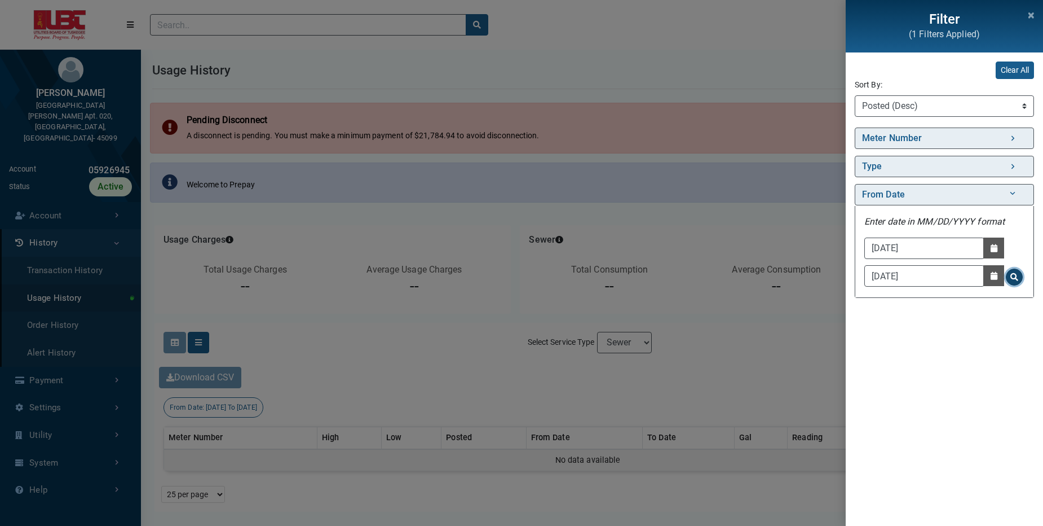
click at [1017, 273] on span "Search for From Date - Clicking on this button will update the content on the p…" at bounding box center [1015, 277] width 8 height 8
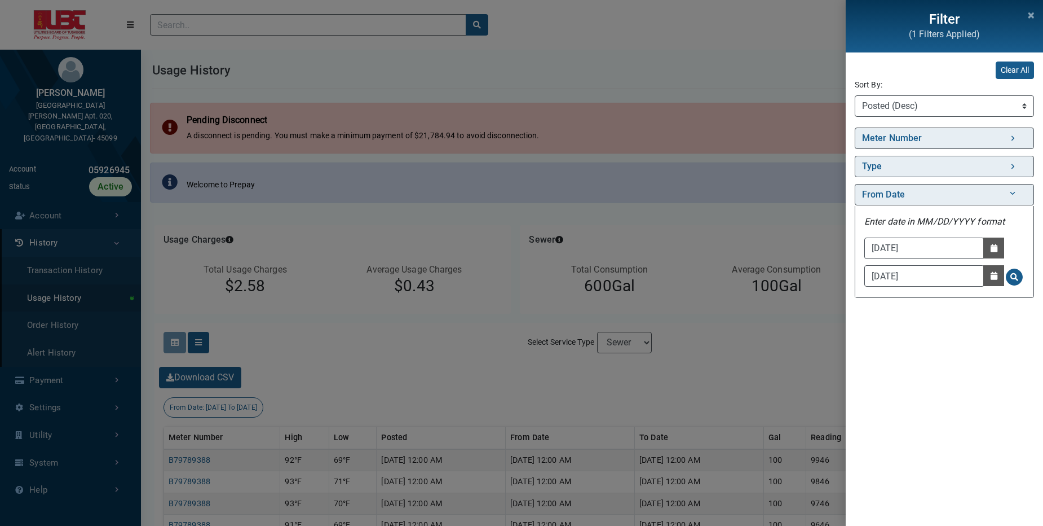
click at [718, 338] on div "Filter (1 Filters Applied) Clear All Sort By: Sort By Meter Number (Asc) Meter …" at bounding box center [521, 263] width 1043 height 526
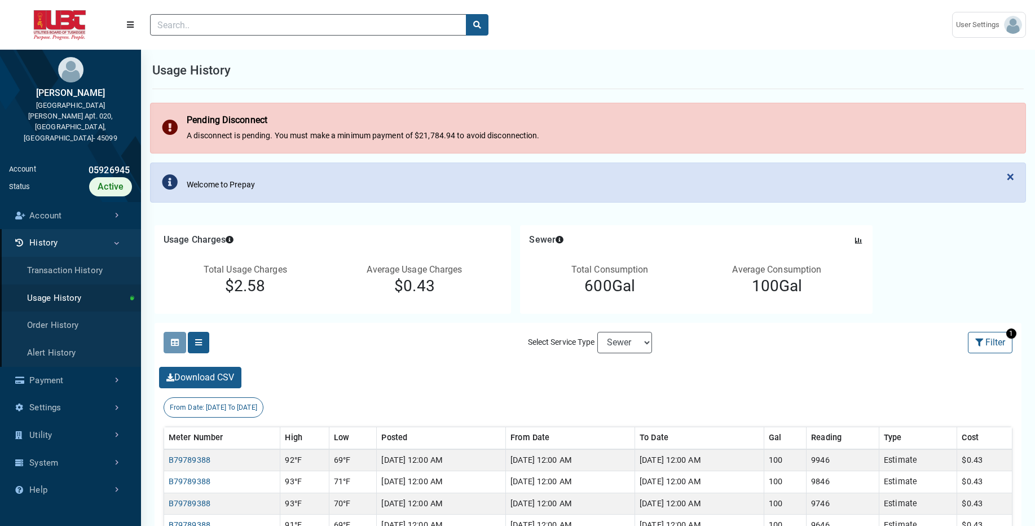
click at [633, 346] on select "Electric Sewer" at bounding box center [624, 342] width 55 height 21
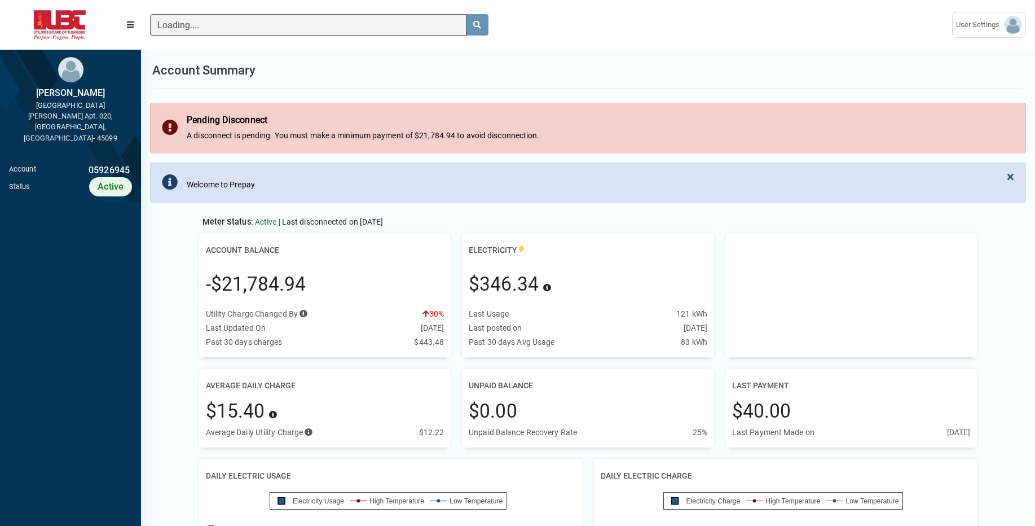
scroll to position [5, 1]
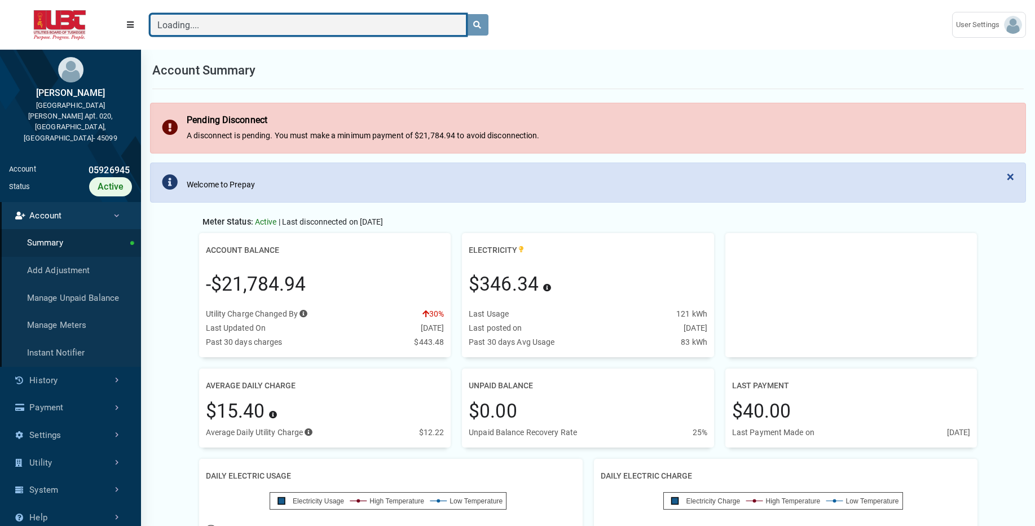
click at [285, 28] on input "Loading...." at bounding box center [308, 24] width 316 height 21
paste input "10496495"
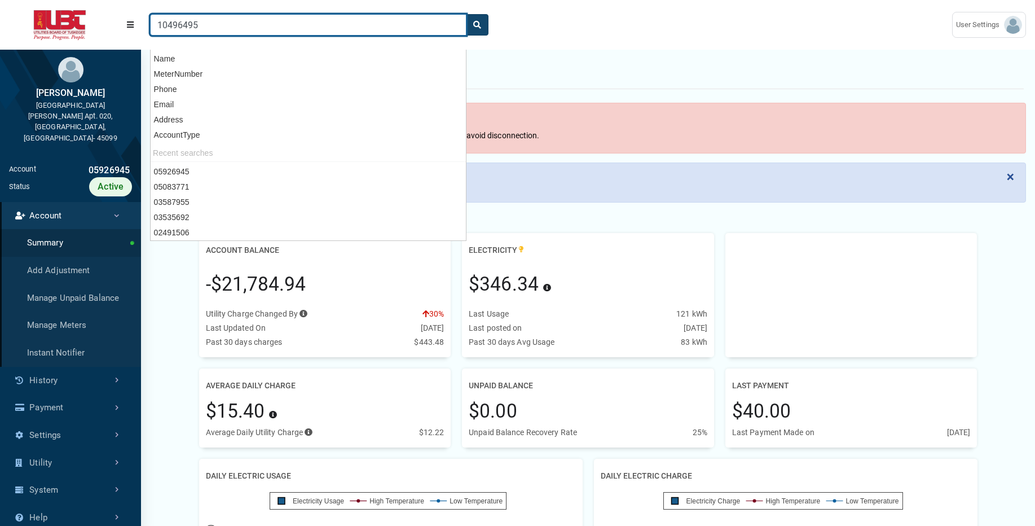
type input "10496495"
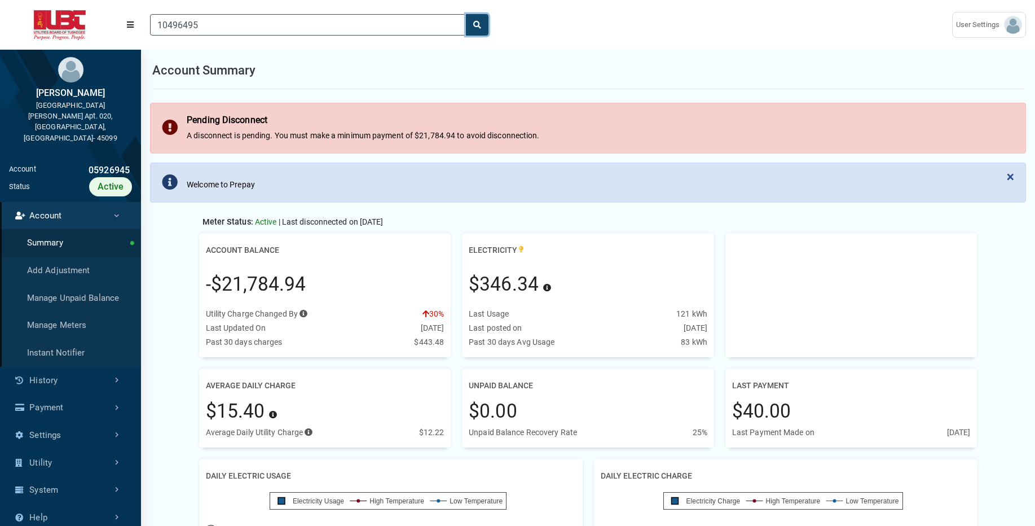
click at [479, 28] on icon "search" at bounding box center [477, 25] width 8 height 8
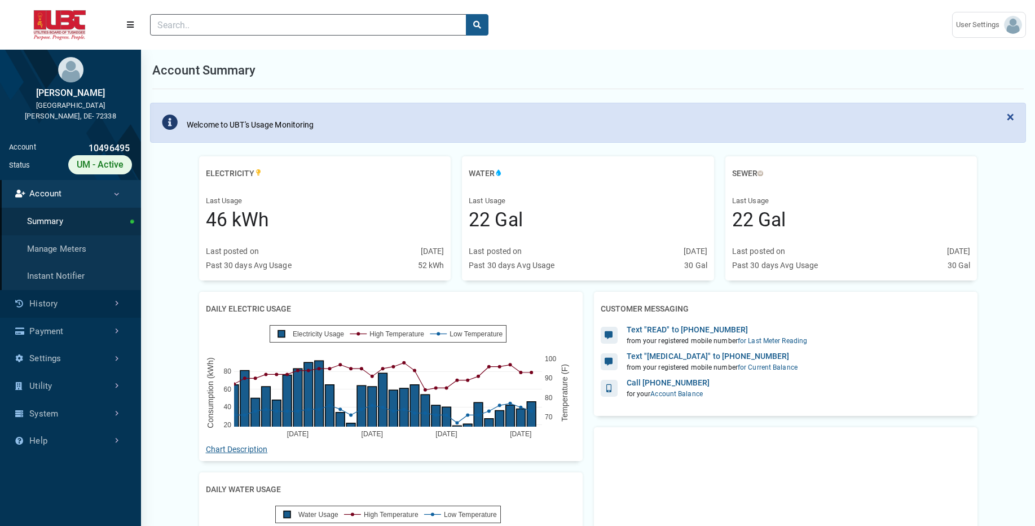
click at [80, 308] on link "History" at bounding box center [70, 304] width 141 height 28
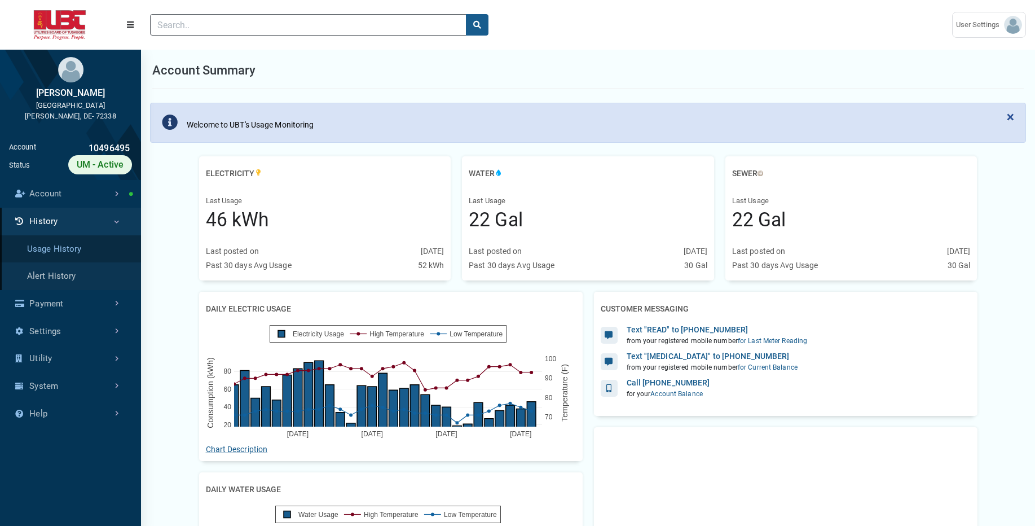
click at [81, 248] on link "Usage History" at bounding box center [70, 249] width 141 height 28
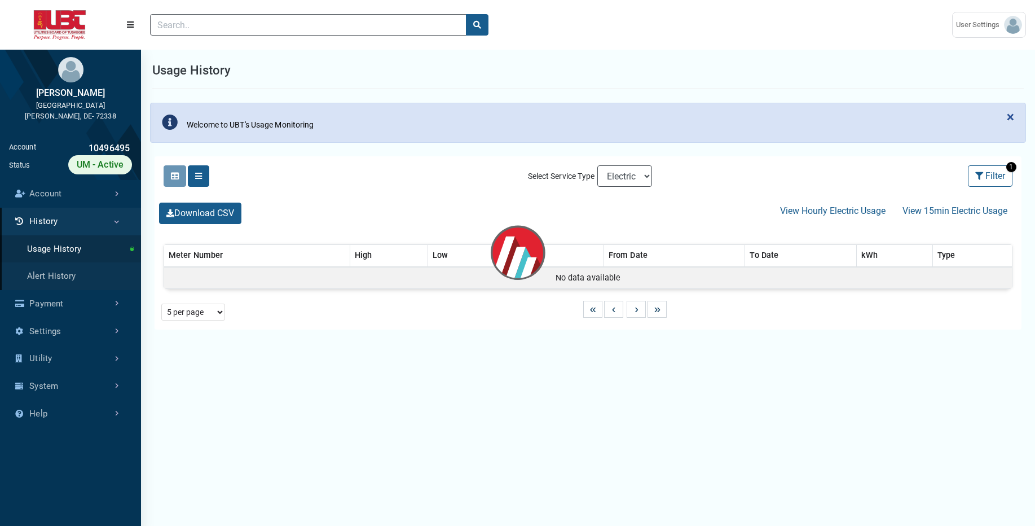
select select "25 per page"
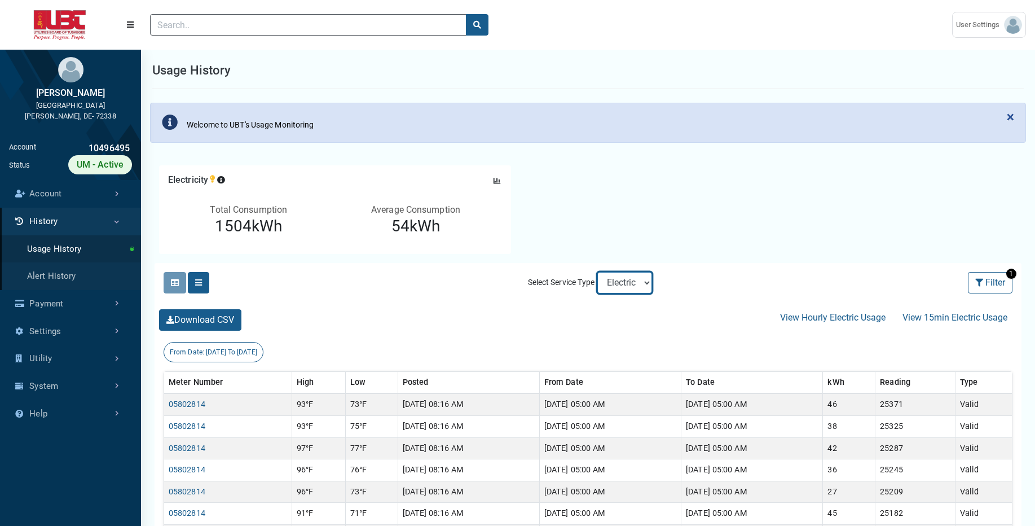
select select "Sewer"
click at [597, 272] on select "Electric Sewer Water" at bounding box center [624, 282] width 55 height 21
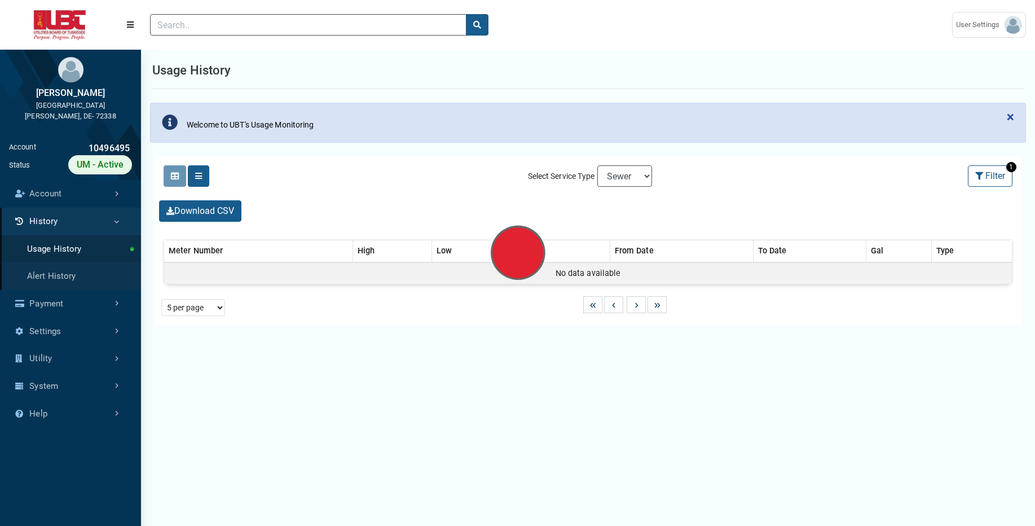
select select "25 per page"
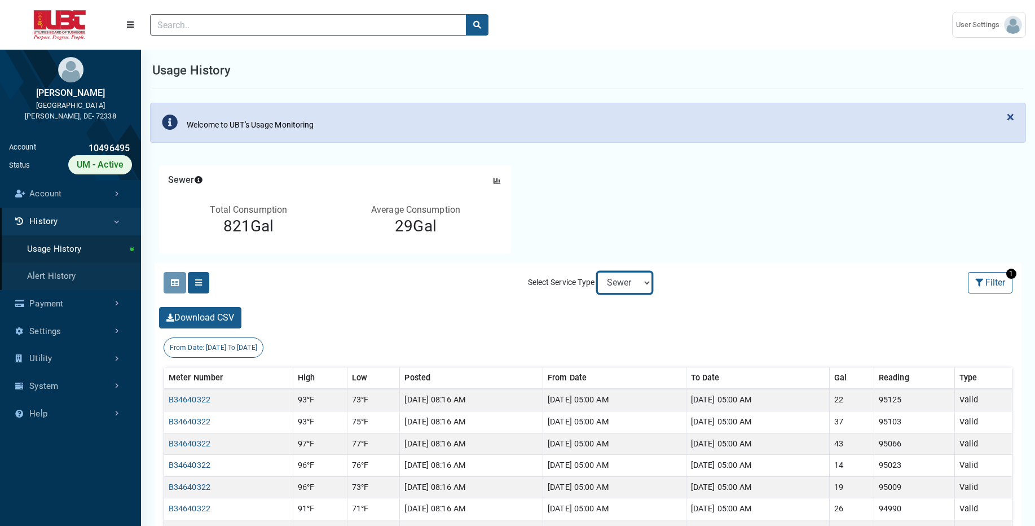
select select "Water"
click at [597, 272] on select "Electric Sewer Water" at bounding box center [624, 282] width 55 height 21
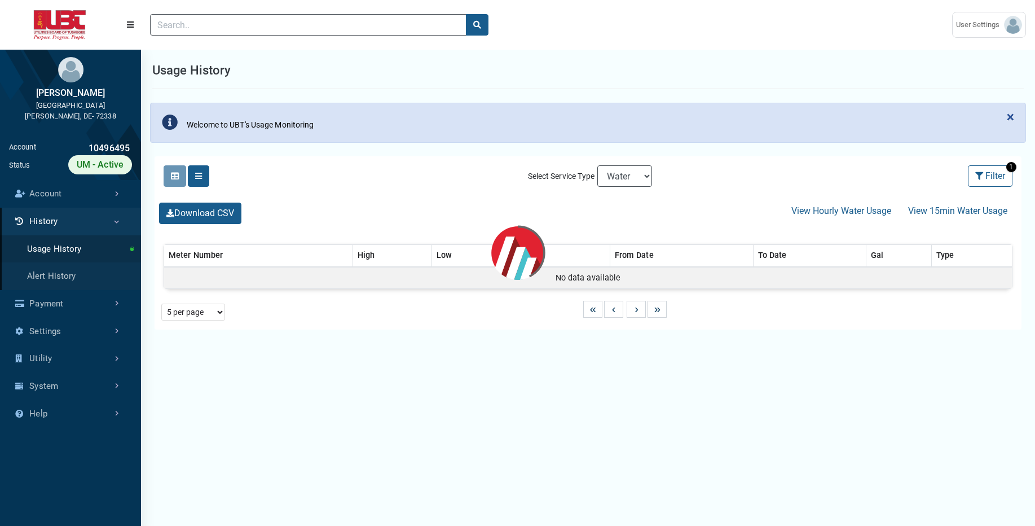
select select "25 per page"
